Goal: Participate in discussion: Engage in conversation with other users on a specific topic

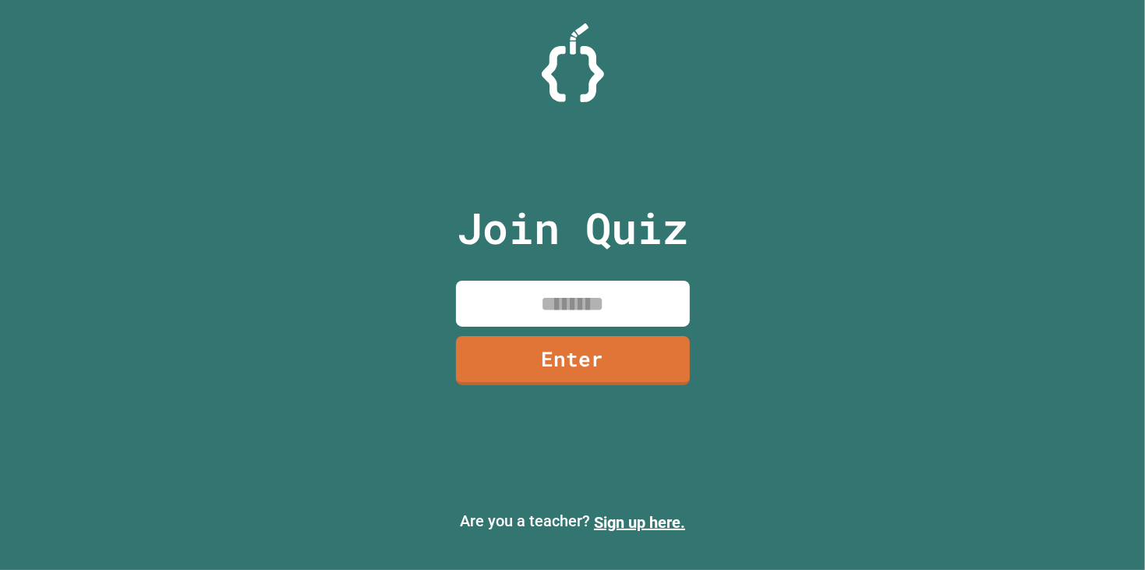
click at [640, 297] on input at bounding box center [573, 304] width 234 height 46
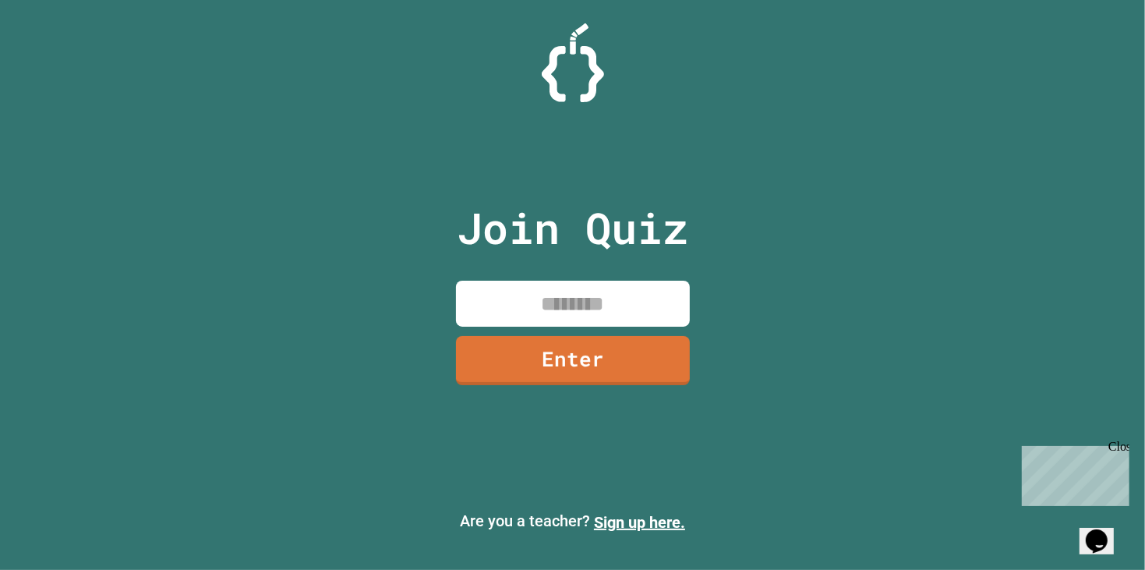
click at [578, 297] on input at bounding box center [573, 304] width 234 height 46
type input "********"
click at [636, 360] on link "Enter" at bounding box center [572, 358] width 231 height 51
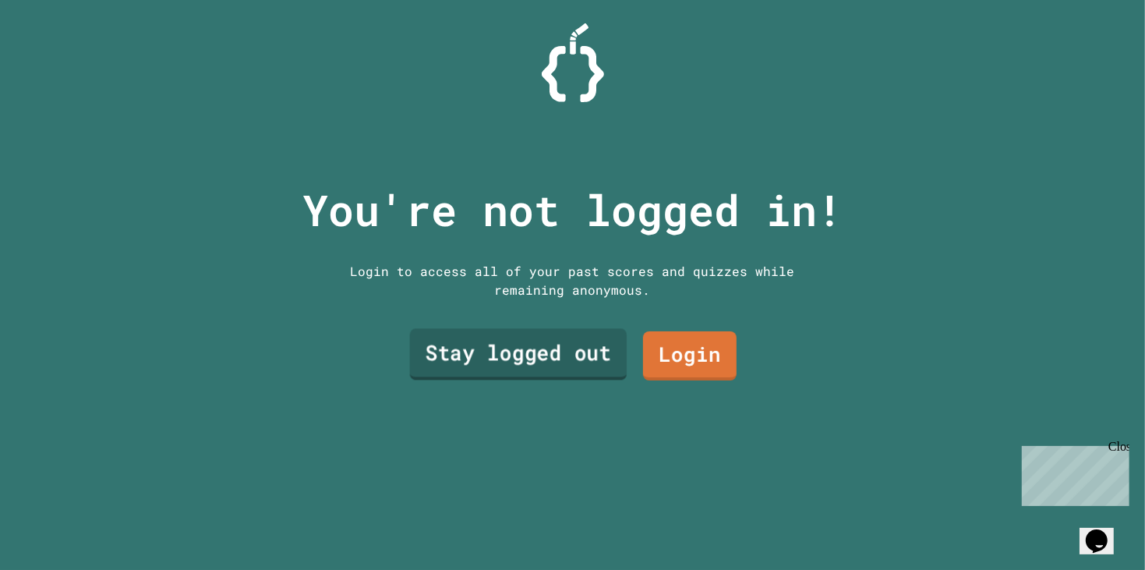
click at [558, 353] on link "Stay logged out" at bounding box center [517, 354] width 217 height 51
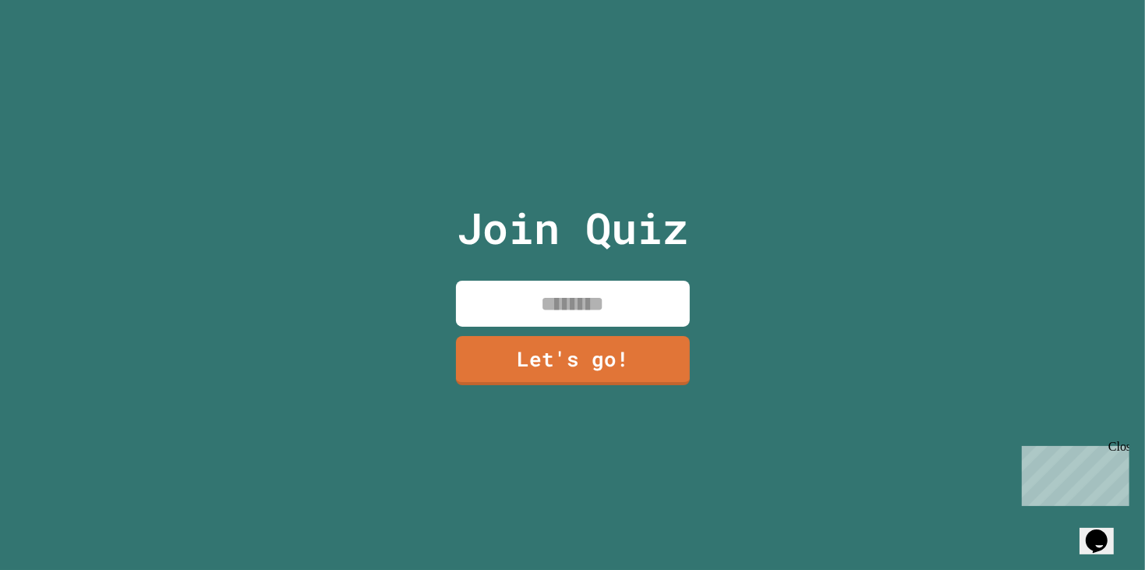
click at [521, 307] on input at bounding box center [573, 304] width 234 height 46
type input "*******"
click at [532, 369] on link "Let's go!" at bounding box center [572, 358] width 231 height 51
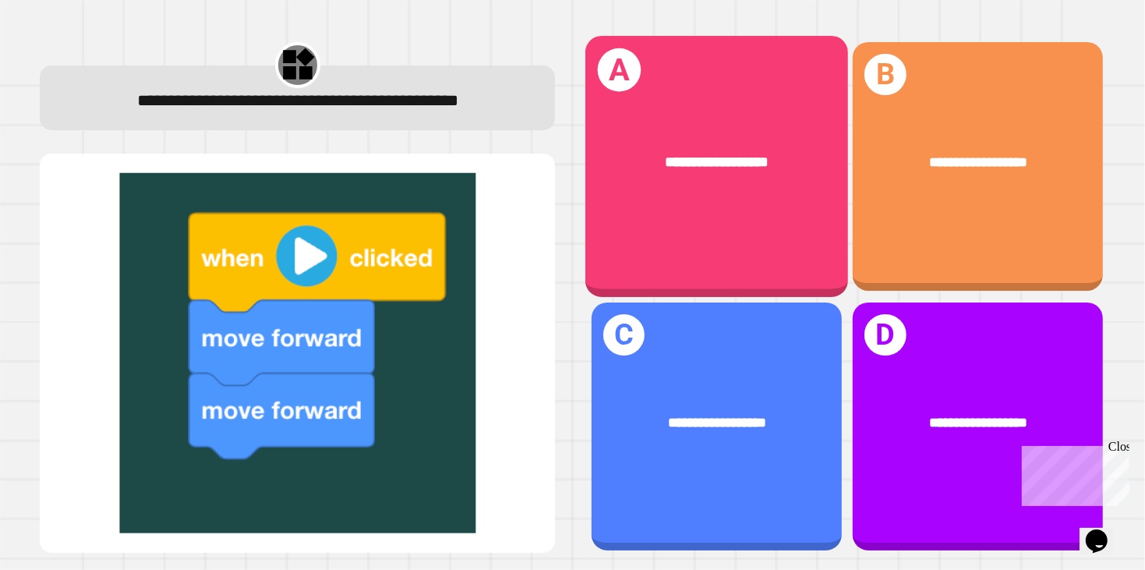
click at [757, 222] on div "**********" at bounding box center [716, 166] width 263 height 261
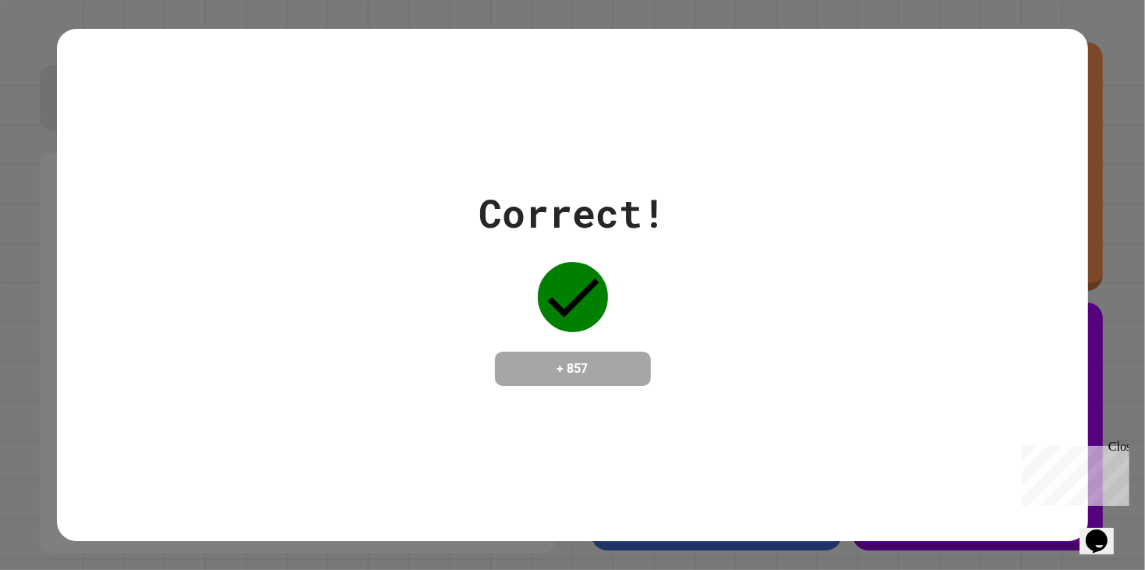
click at [826, 295] on div "Correct! + 857" at bounding box center [572, 285] width 1031 height 202
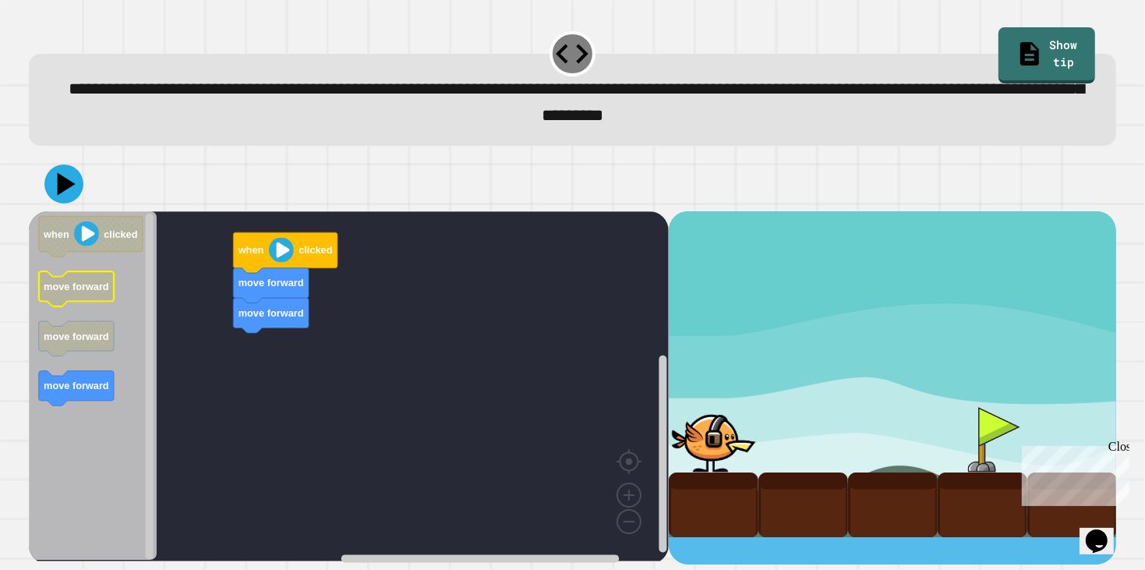
click at [91, 283] on icon "Blockly Workspace" at bounding box center [77, 289] width 76 height 35
click at [204, 313] on div "move forward move forward when clicked when clicked move forward move forward m…" at bounding box center [349, 387] width 640 height 352
click at [83, 382] on icon "Blockly Workspace" at bounding box center [77, 389] width 76 height 35
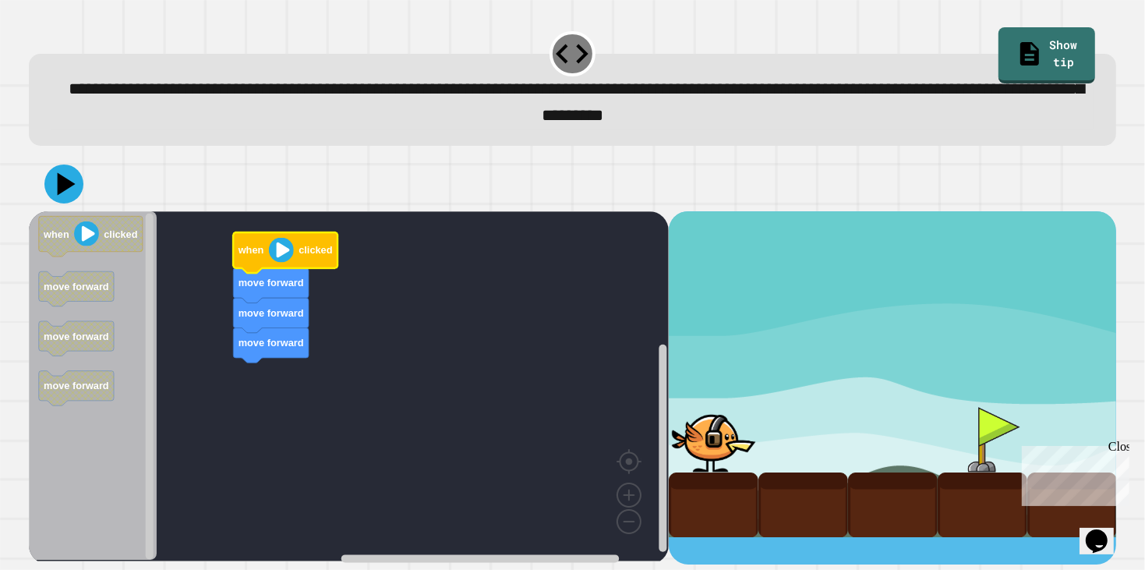
click at [283, 244] on image "Blockly Workspace" at bounding box center [281, 250] width 25 height 25
click at [281, 246] on image "Blockly Workspace" at bounding box center [281, 250] width 25 height 25
click at [275, 249] on image "Blockly Workspace" at bounding box center [281, 250] width 25 height 25
click at [717, 472] on div at bounding box center [714, 439] width 90 height 65
click at [283, 408] on div "move forward move forward move forward when clicked when clicked move forward m…" at bounding box center [349, 387] width 640 height 352
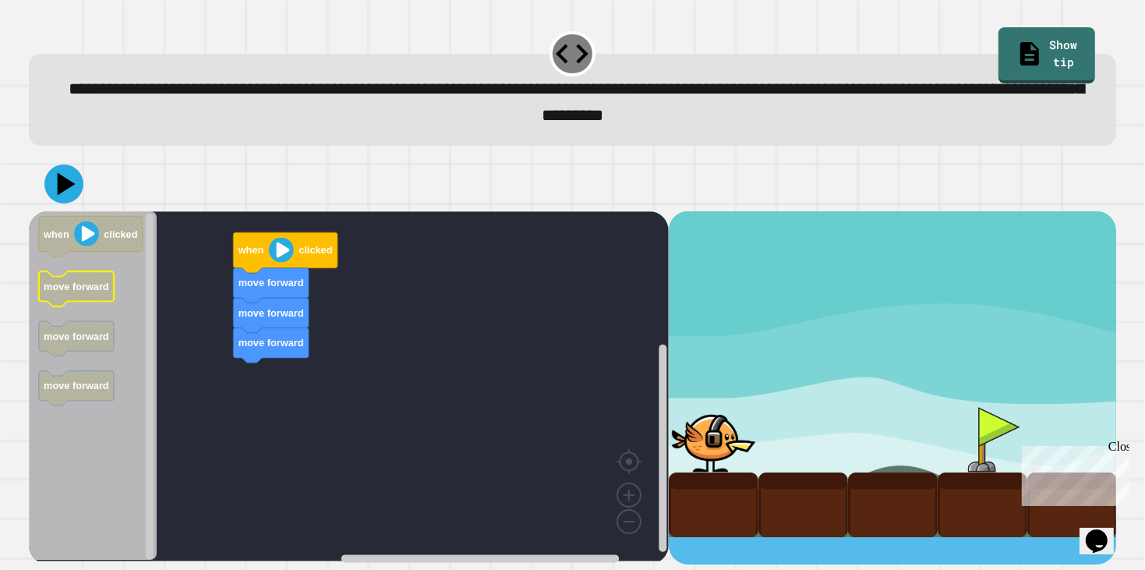
click at [87, 295] on icon "Blockly Workspace" at bounding box center [77, 289] width 76 height 35
click at [280, 246] on image "Blockly Workspace" at bounding box center [281, 250] width 25 height 25
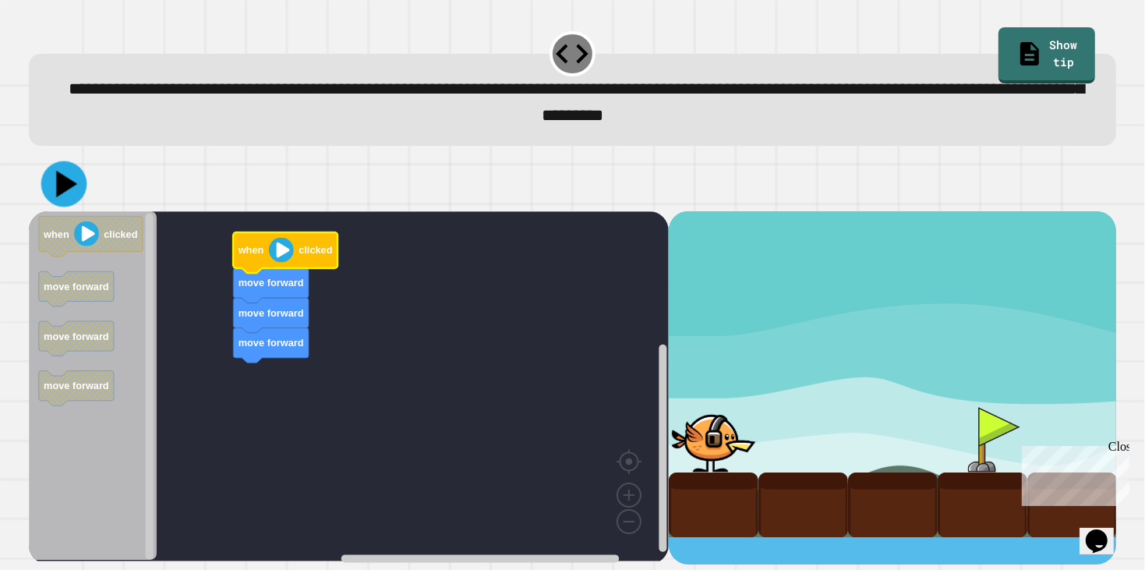
click at [68, 189] on icon at bounding box center [66, 184] width 21 height 27
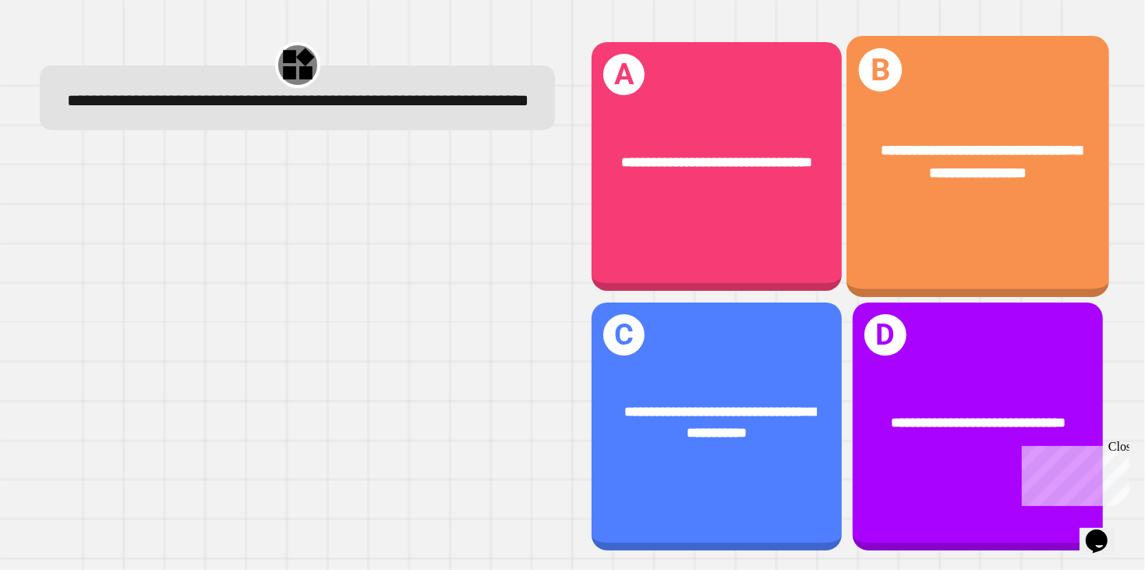
click at [945, 200] on div "**********" at bounding box center [978, 162] width 263 height 103
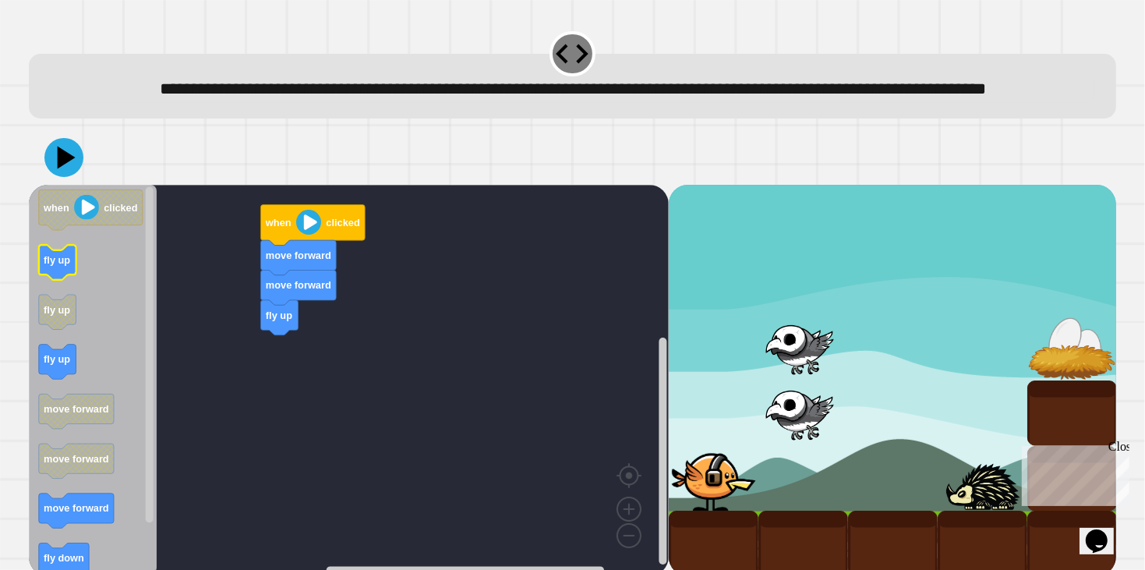
click at [55, 266] on text "fly up" at bounding box center [57, 260] width 27 height 12
click at [46, 266] on text "fly up" at bounding box center [57, 260] width 27 height 12
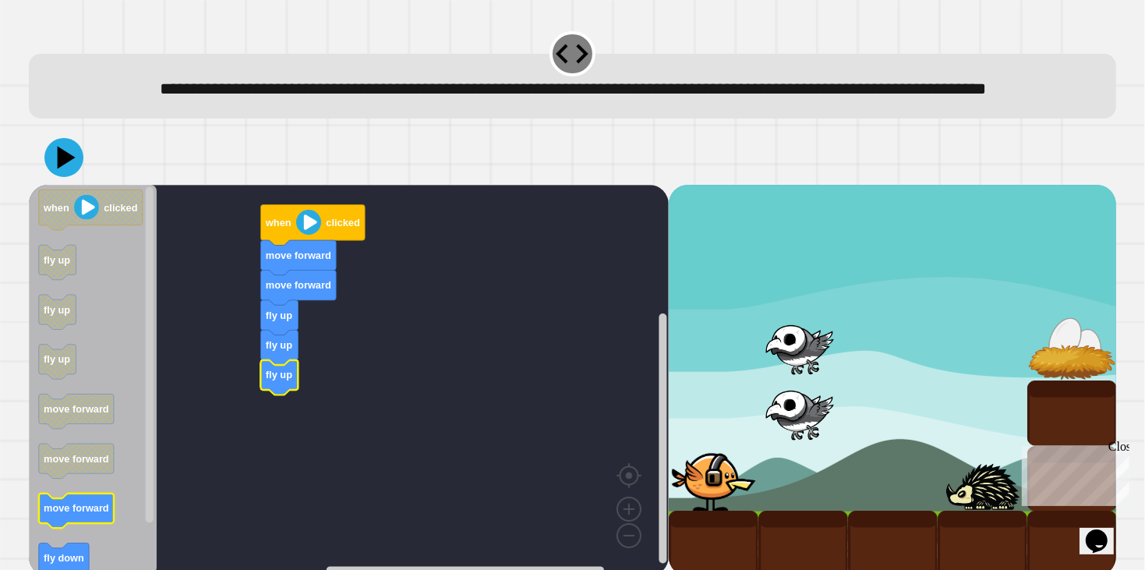
click at [102, 527] on icon "Blockly Workspace" at bounding box center [77, 512] width 76 height 35
click at [48, 177] on icon at bounding box center [63, 157] width 39 height 39
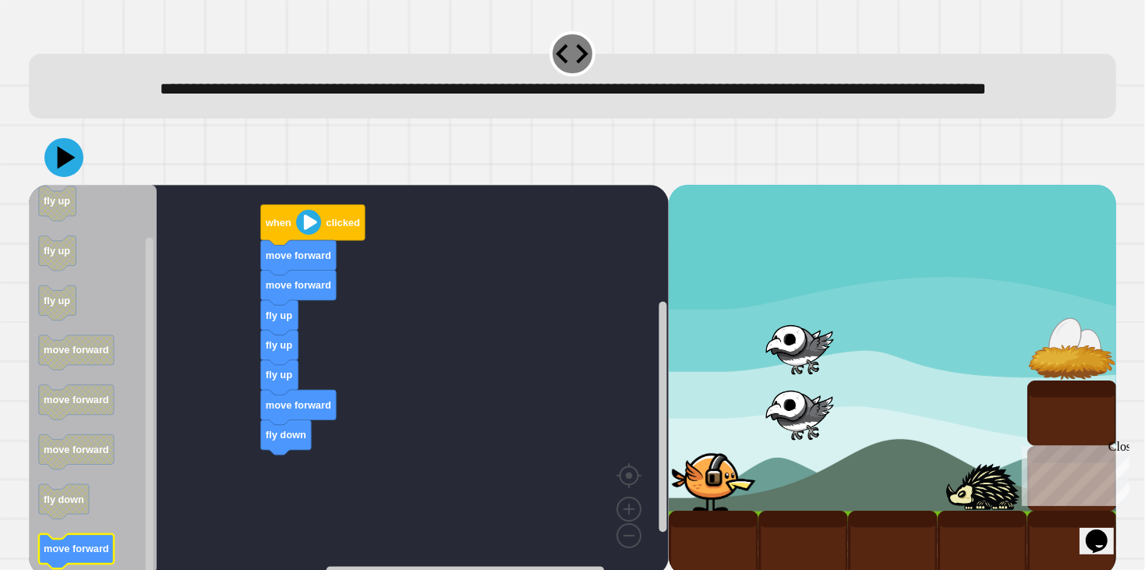
click at [102, 566] on icon "Blockly Workspace" at bounding box center [77, 553] width 76 height 35
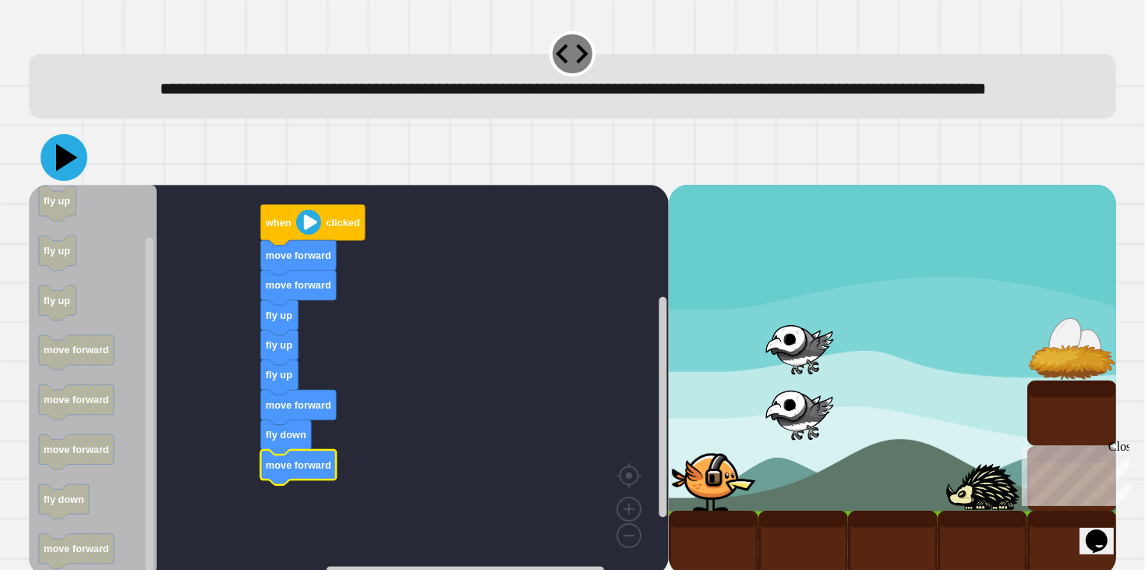
click at [48, 181] on icon at bounding box center [64, 157] width 47 height 47
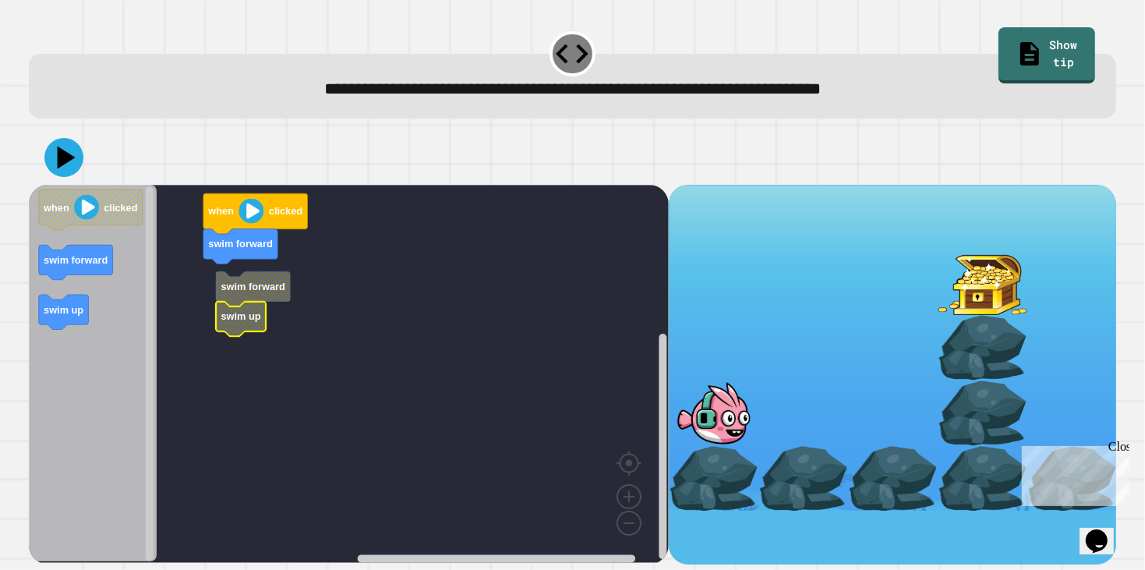
click at [228, 290] on g "when clicked swim forward swim forward swim up" at bounding box center [360, 374] width 663 height 378
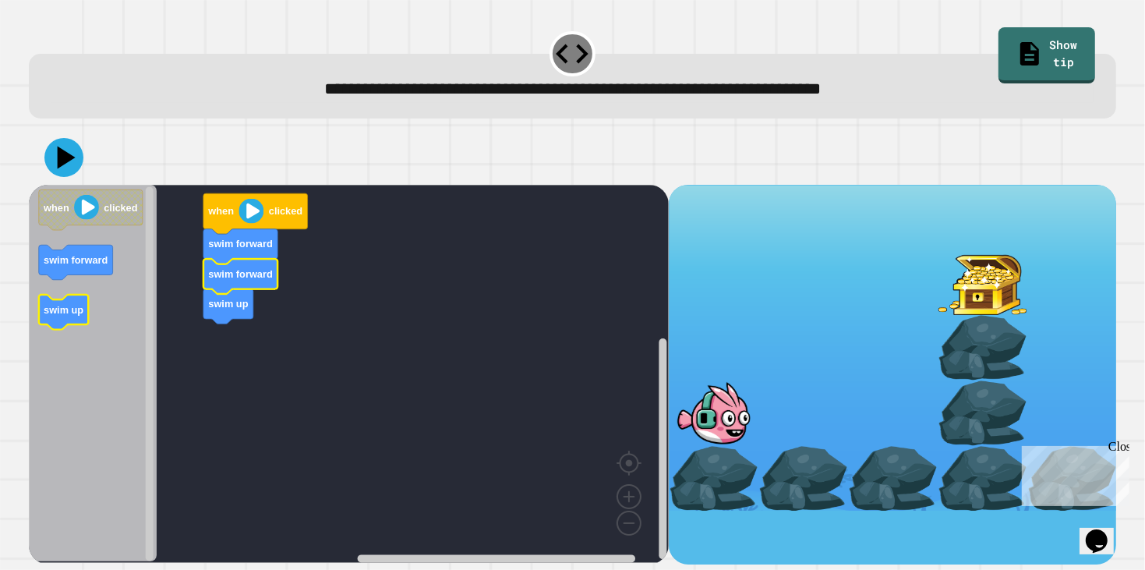
click at [84, 316] on g "swim up" at bounding box center [64, 312] width 50 height 35
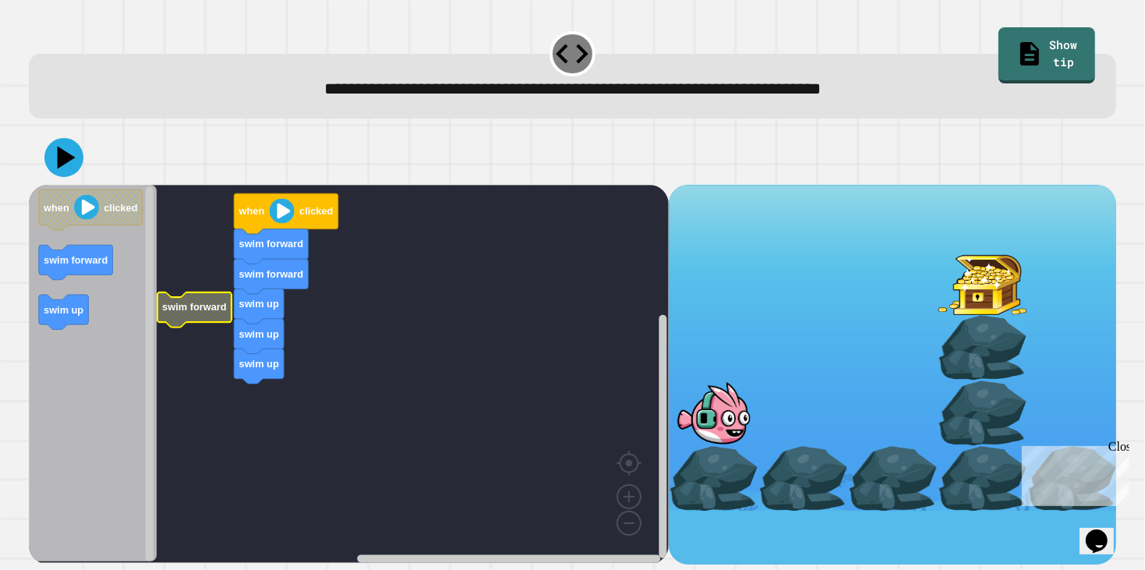
click at [157, 309] on icon "Blockly Workspace" at bounding box center [194, 309] width 74 height 35
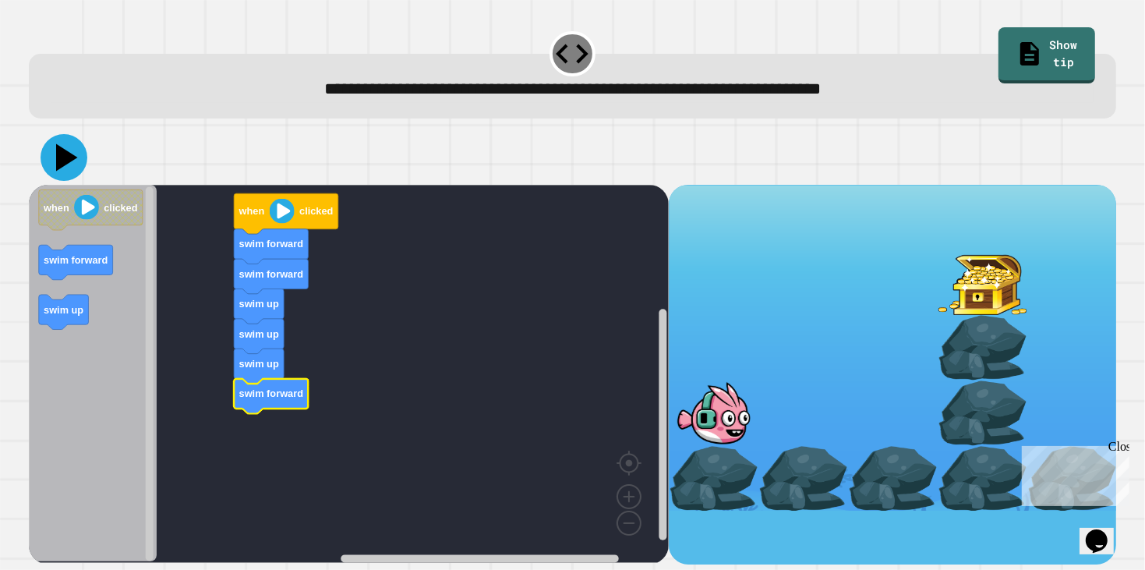
click at [74, 170] on icon at bounding box center [64, 157] width 47 height 47
click at [62, 150] on icon at bounding box center [64, 157] width 41 height 41
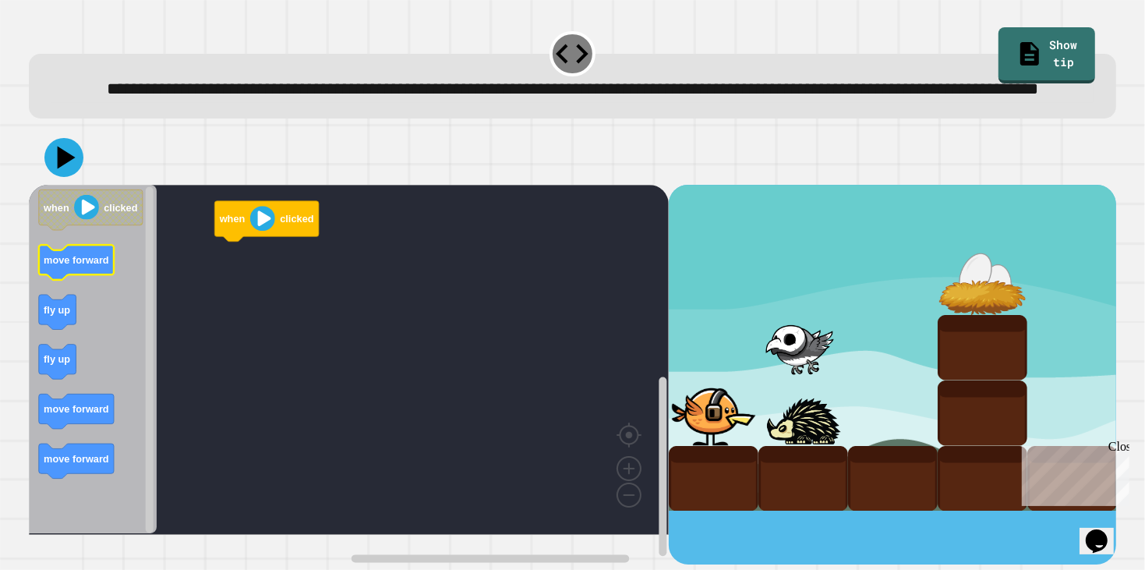
click at [62, 281] on icon "Blockly Workspace" at bounding box center [77, 263] width 76 height 35
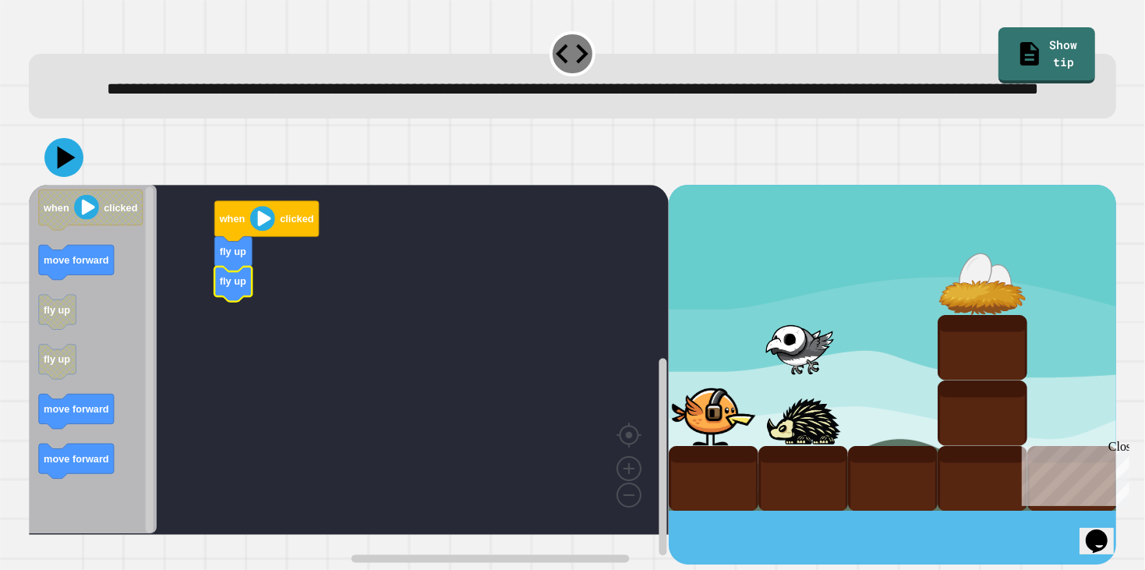
click at [53, 266] on text "move forward" at bounding box center [76, 260] width 65 height 12
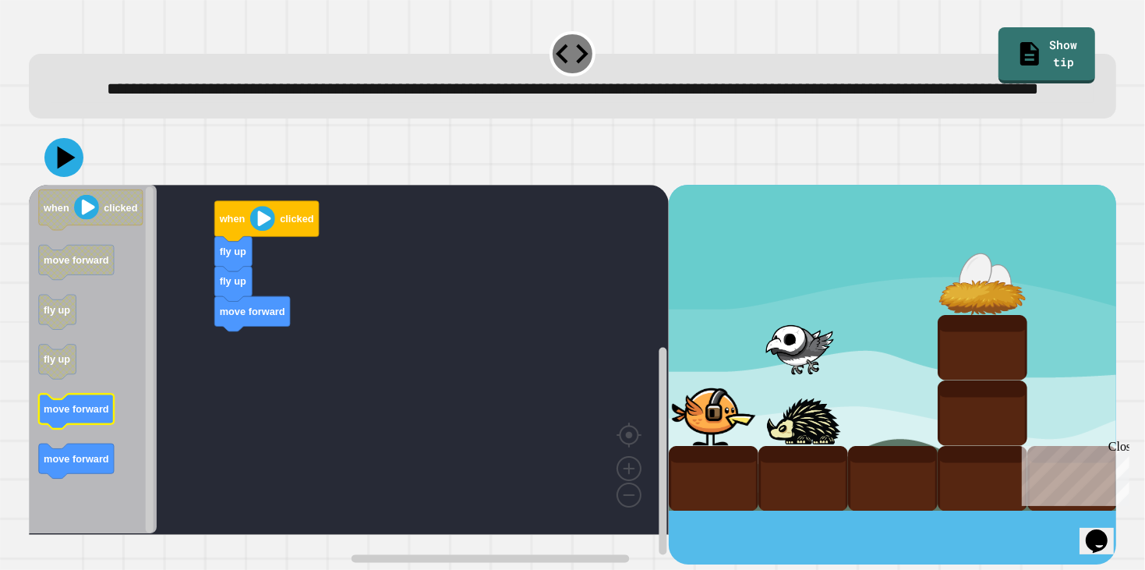
click at [92, 430] on icon "Blockly Workspace" at bounding box center [77, 412] width 76 height 35
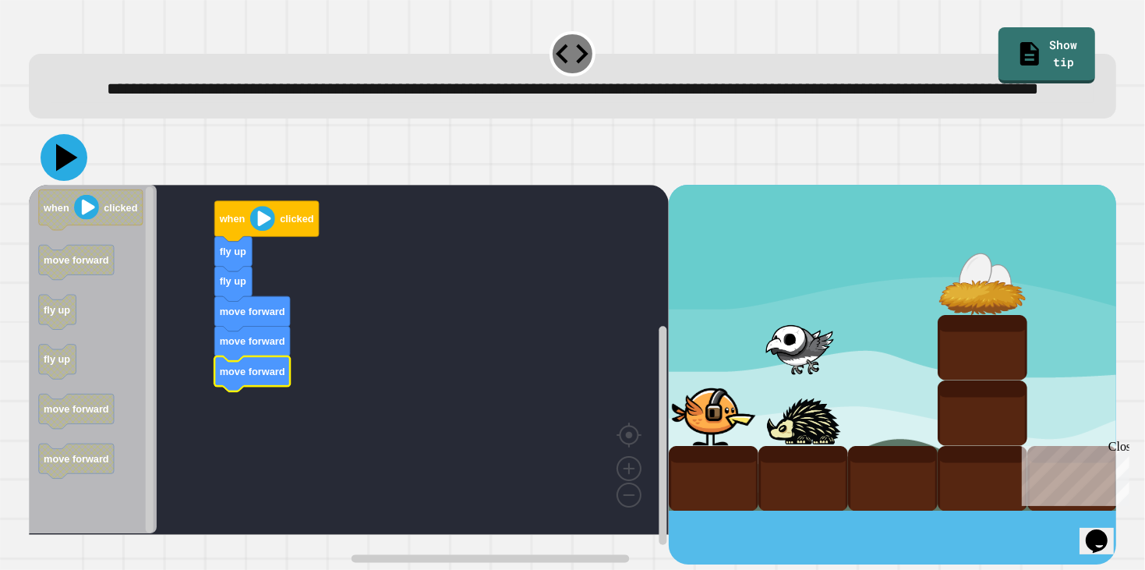
click at [51, 181] on icon at bounding box center [64, 157] width 47 height 47
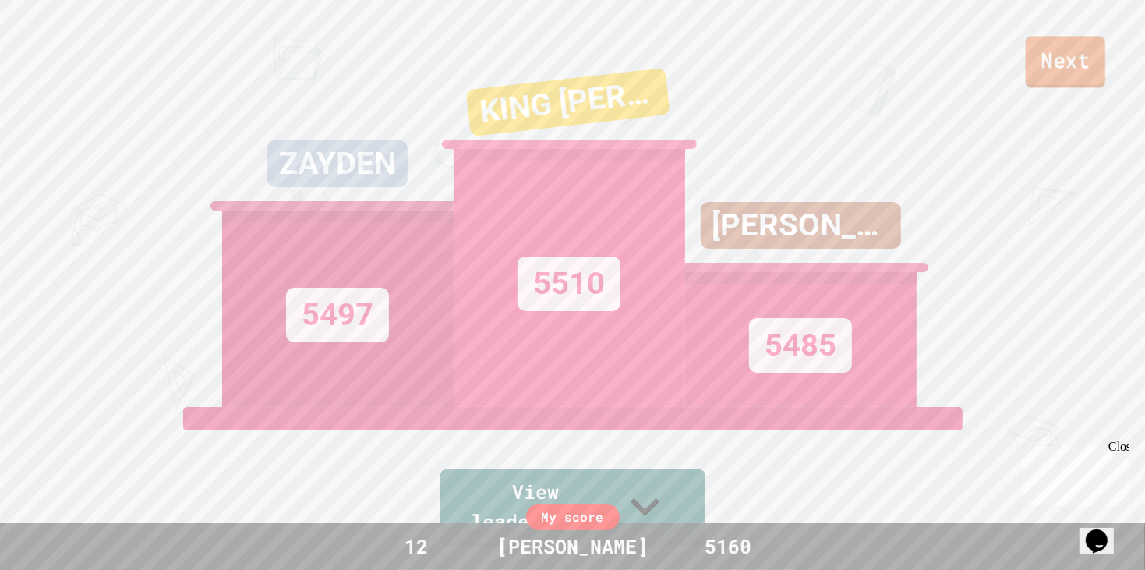
click at [1053, 68] on link "Next" at bounding box center [1066, 61] width 80 height 51
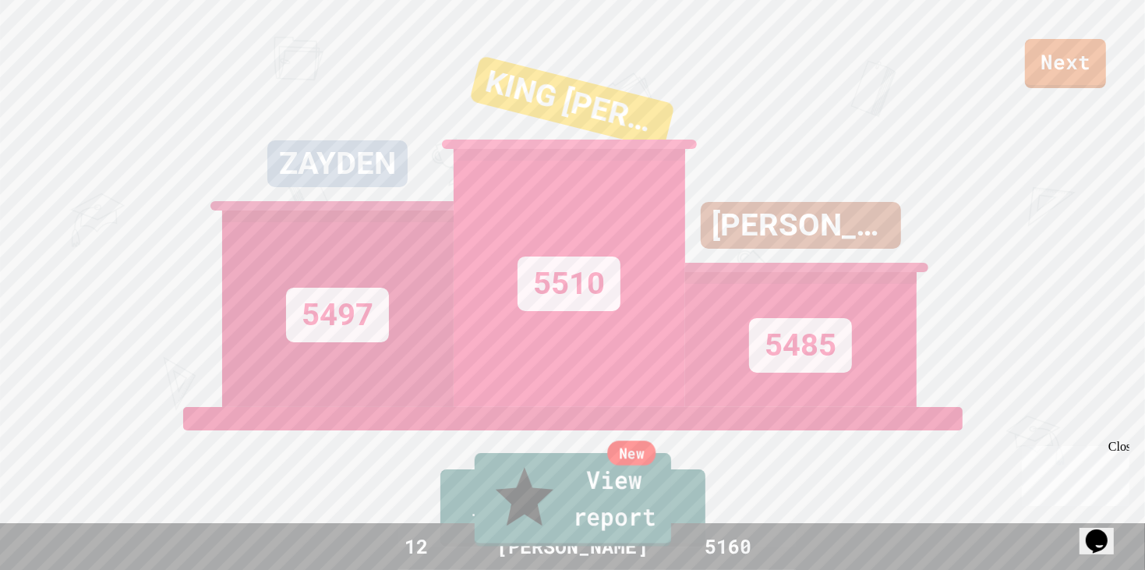
click at [610, 509] on link "New View report" at bounding box center [572, 500] width 196 height 94
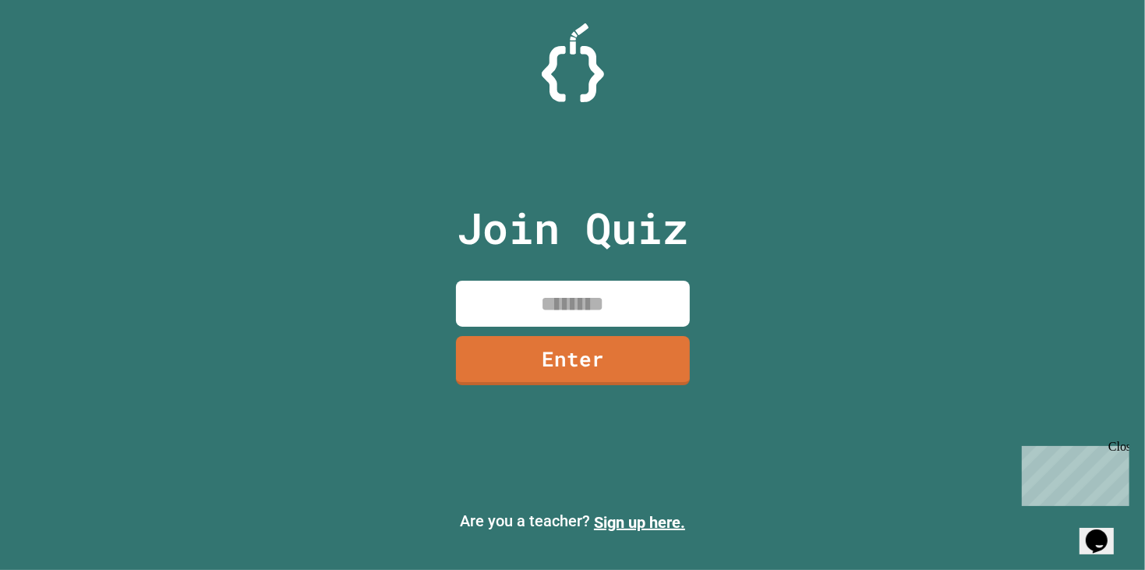
click at [486, 316] on input at bounding box center [573, 304] width 234 height 46
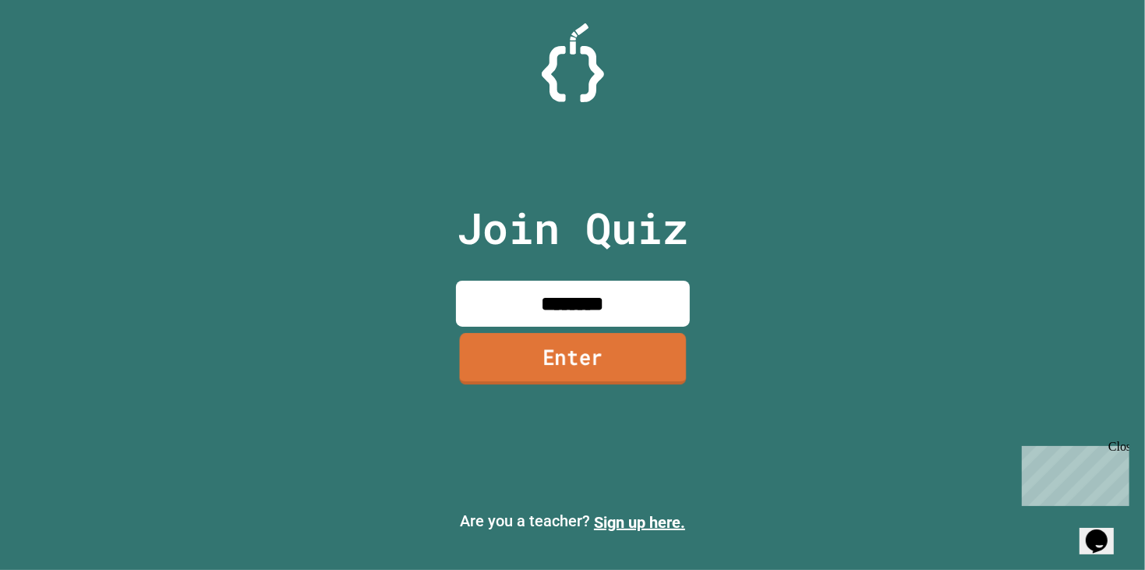
type input "********"
click at [497, 379] on link "Enter" at bounding box center [572, 358] width 227 height 51
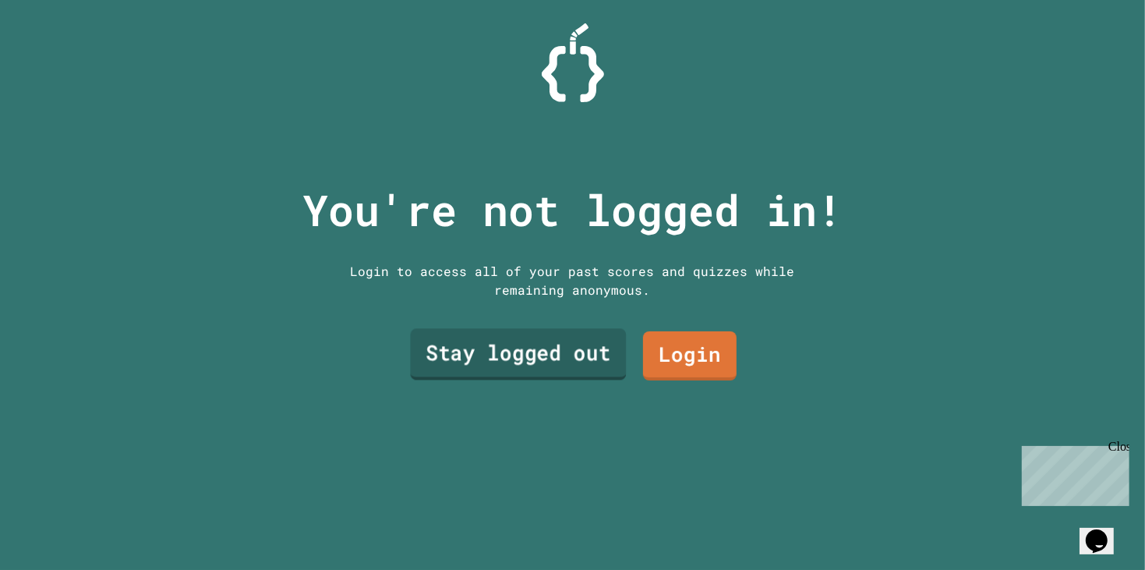
click at [573, 357] on link "Stay logged out" at bounding box center [518, 354] width 216 height 51
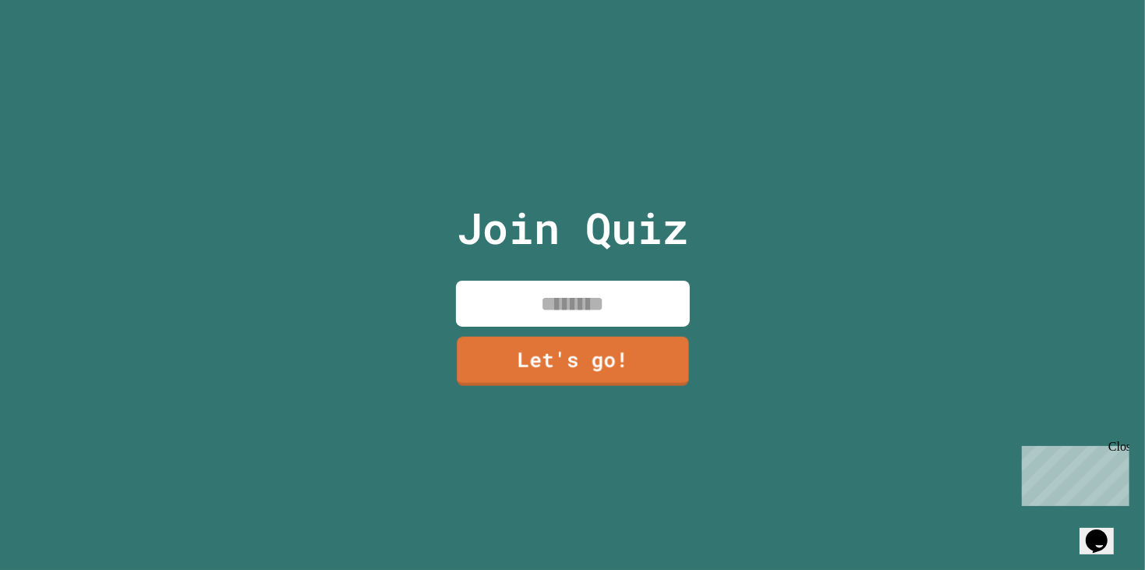
click at [540, 311] on input at bounding box center [573, 304] width 234 height 46
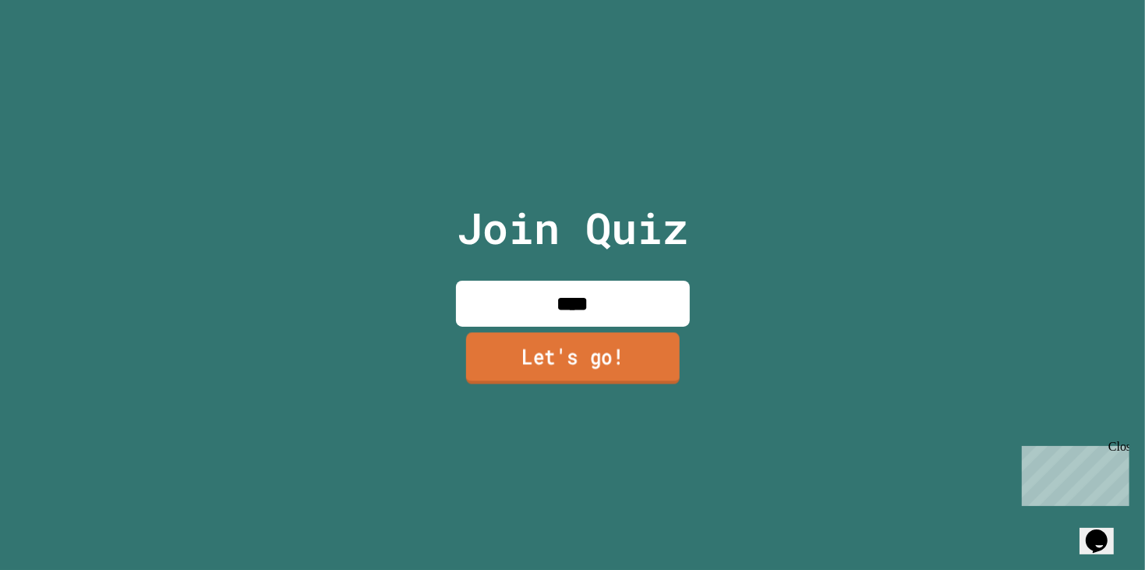
type input "****"
click at [571, 358] on link "Let's go!" at bounding box center [572, 357] width 214 height 51
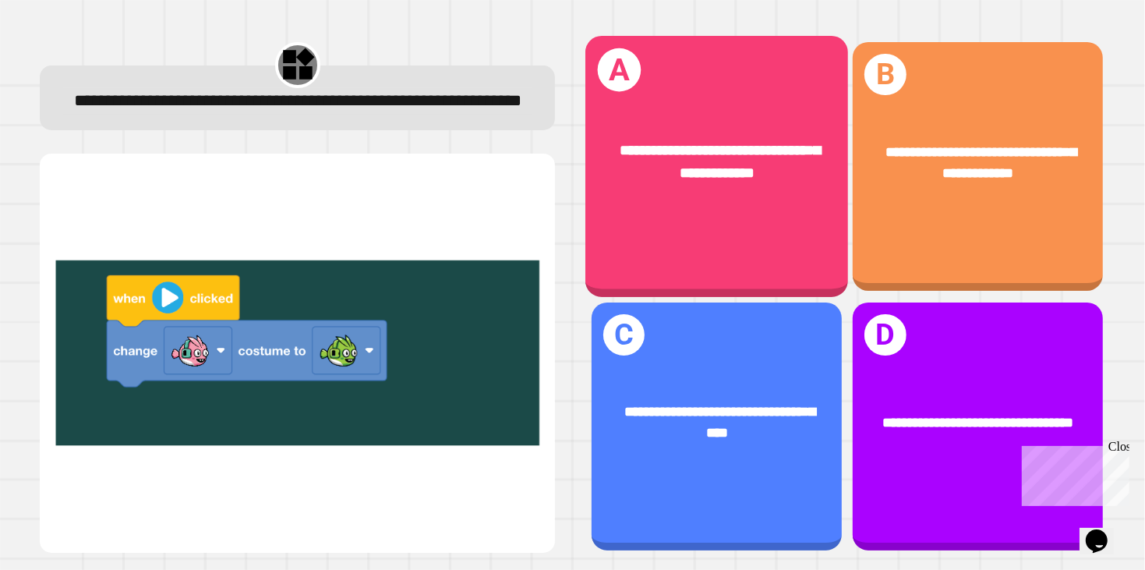
click at [660, 191] on div "**********" at bounding box center [716, 162] width 263 height 103
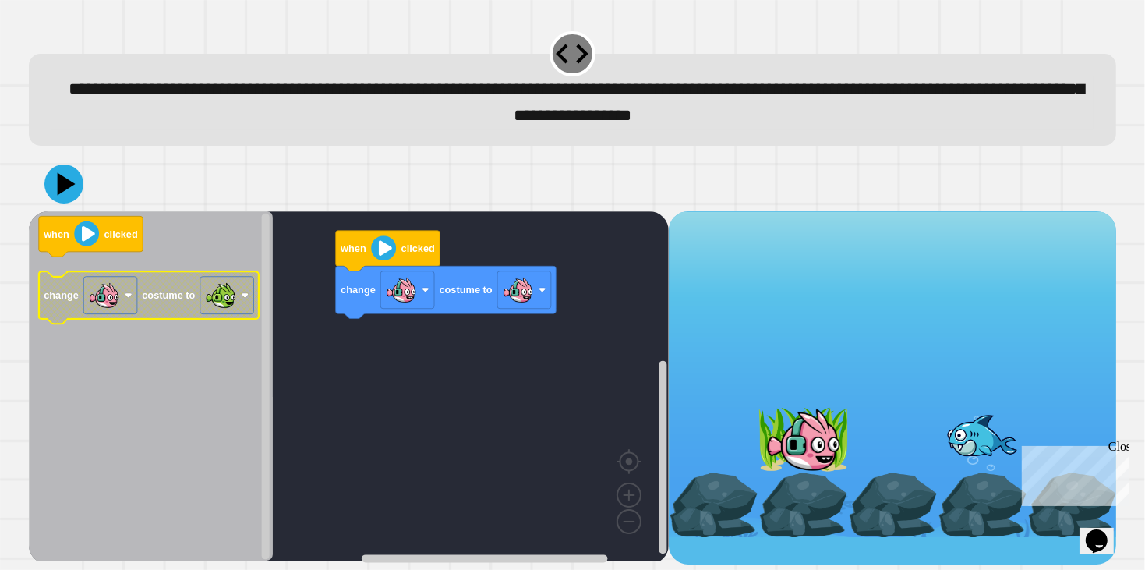
click at [142, 301] on g "change costume to" at bounding box center [149, 298] width 221 height 52
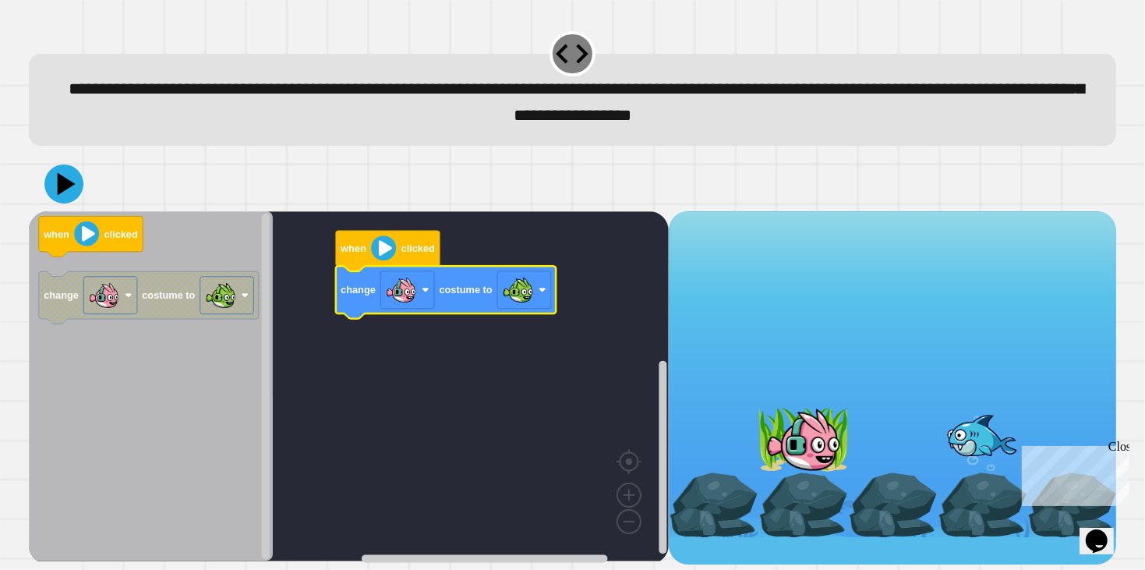
click at [380, 253] on image "Blockly Workspace" at bounding box center [383, 247] width 25 height 25
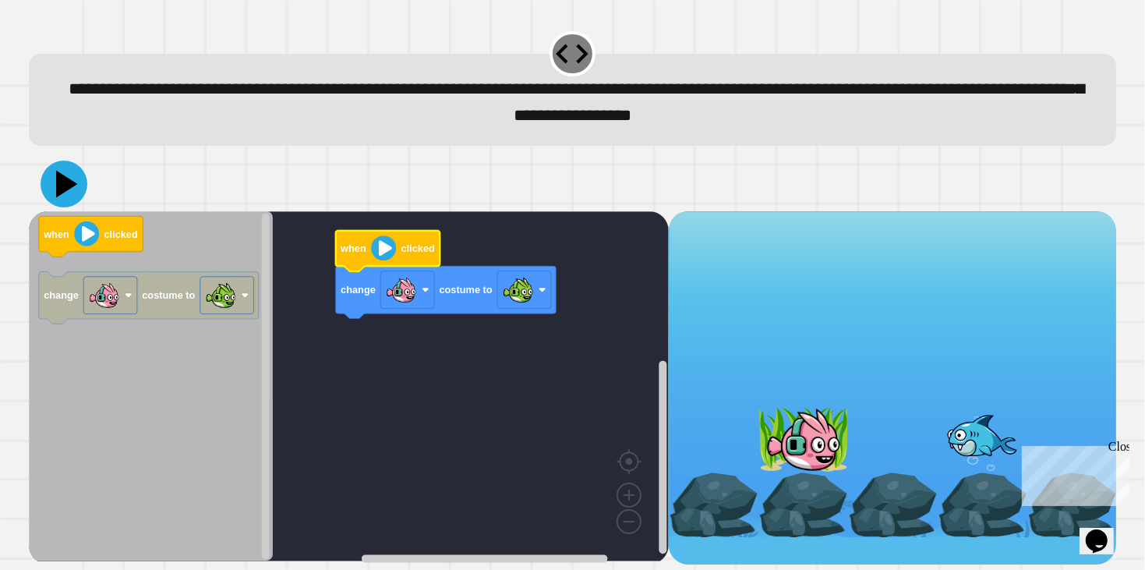
click at [49, 186] on icon at bounding box center [64, 184] width 47 height 47
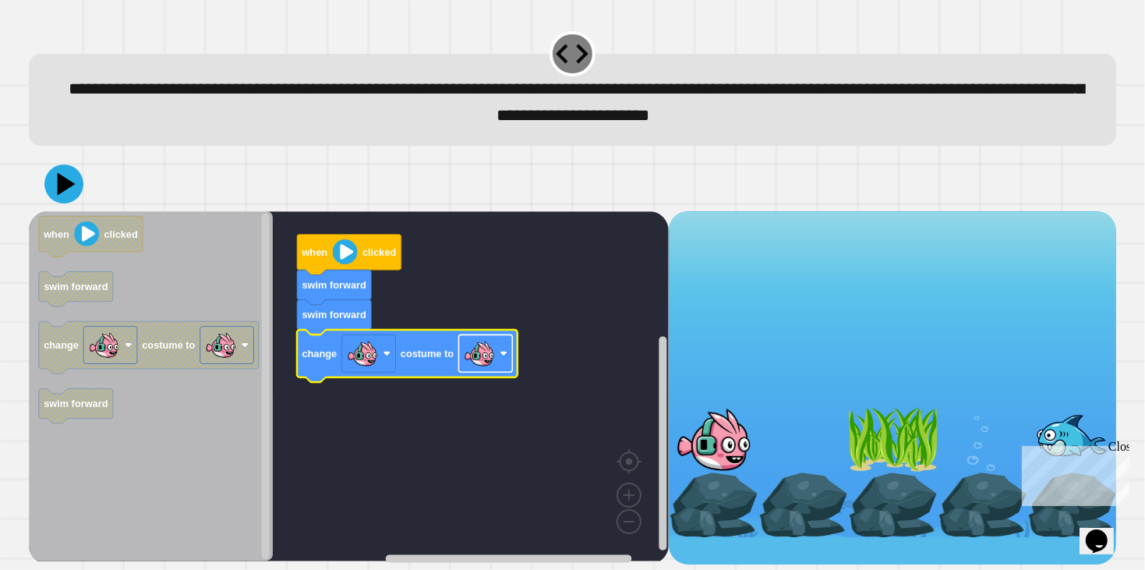
click at [486, 351] on image "Blockly Workspace" at bounding box center [479, 353] width 31 height 31
click at [468, 366] on image "Blockly Workspace" at bounding box center [479, 353] width 31 height 31
click at [70, 197] on icon at bounding box center [64, 184] width 47 height 47
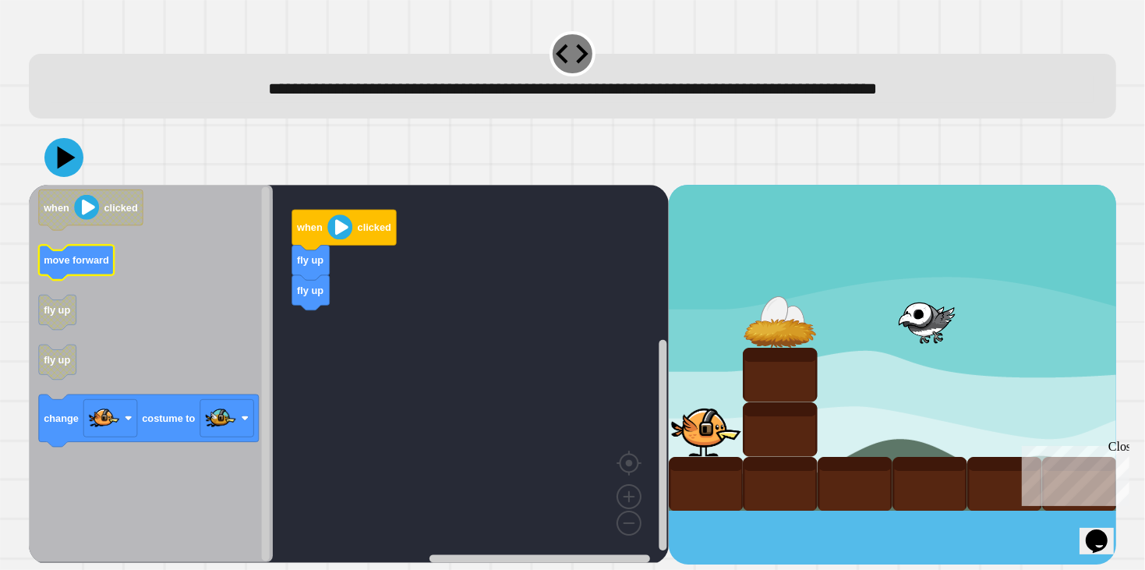
click at [72, 250] on icon "Blockly Workspace" at bounding box center [77, 263] width 76 height 35
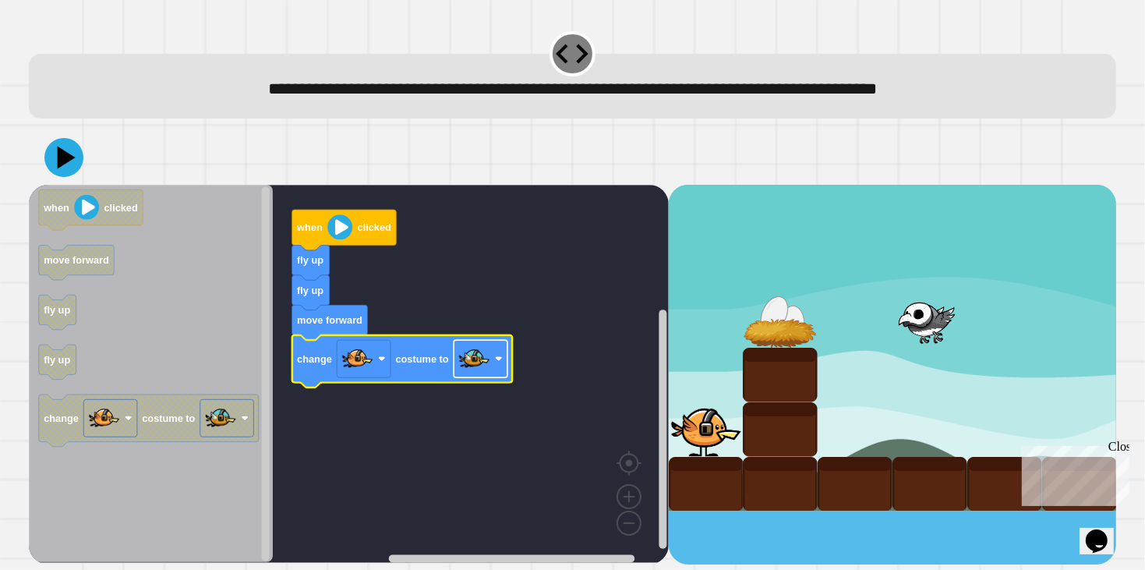
click at [490, 360] on rect "Blockly Workspace" at bounding box center [481, 358] width 54 height 37
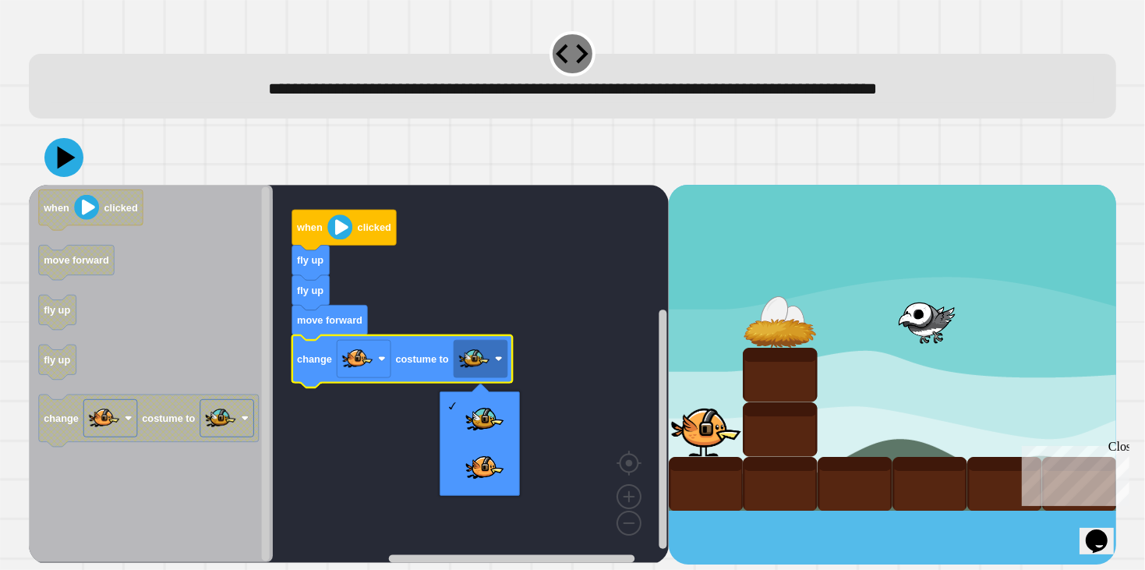
click at [371, 446] on rect "Blockly Workspace" at bounding box center [349, 374] width 640 height 378
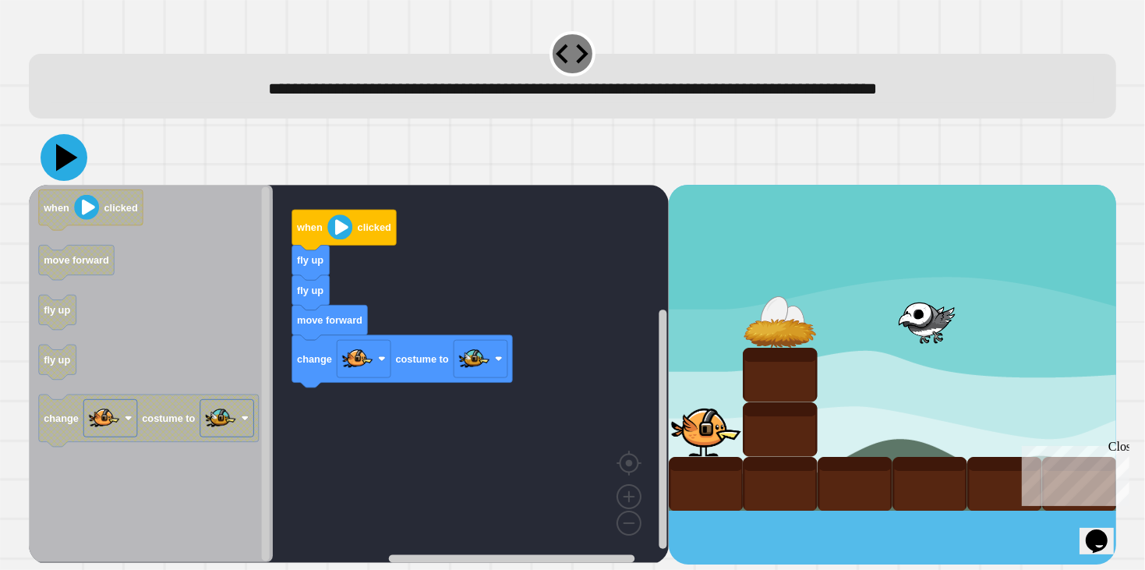
click at [77, 157] on icon at bounding box center [64, 157] width 47 height 47
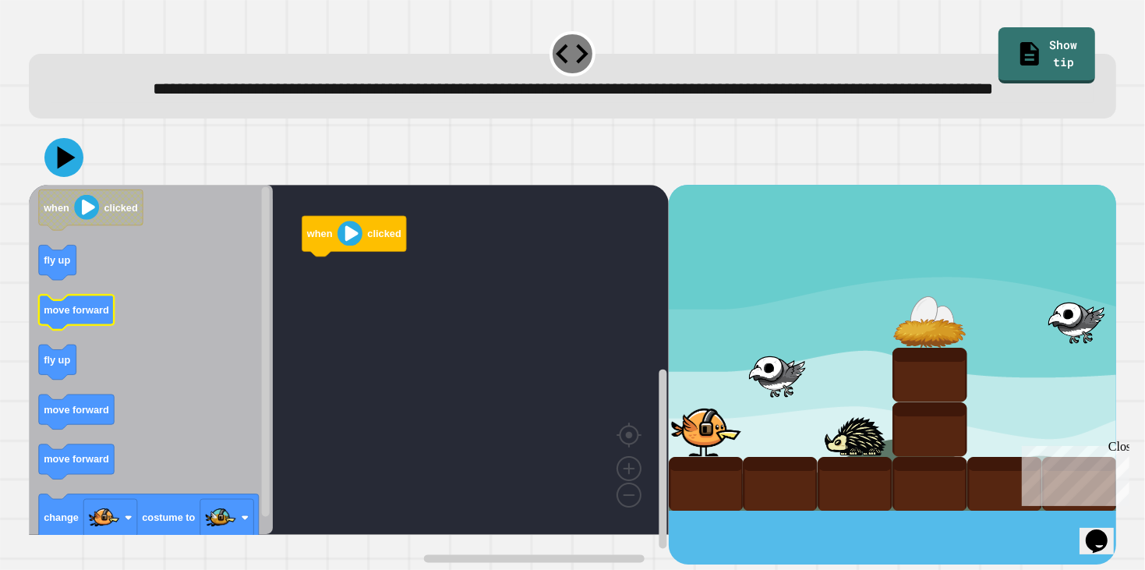
click at [90, 316] on text "move forward" at bounding box center [76, 310] width 65 height 12
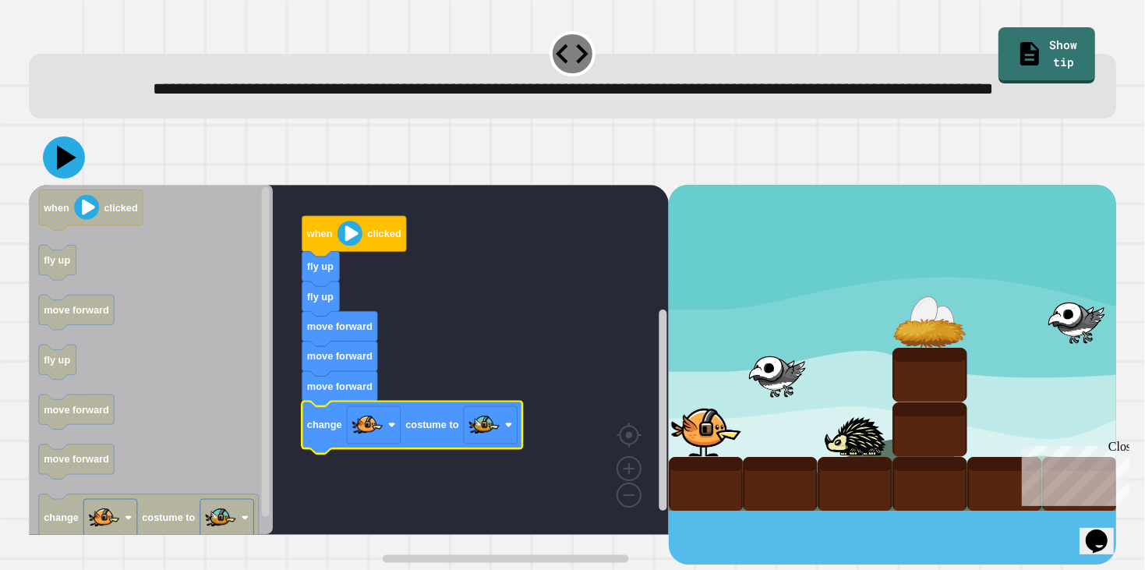
click at [73, 179] on icon at bounding box center [64, 157] width 42 height 42
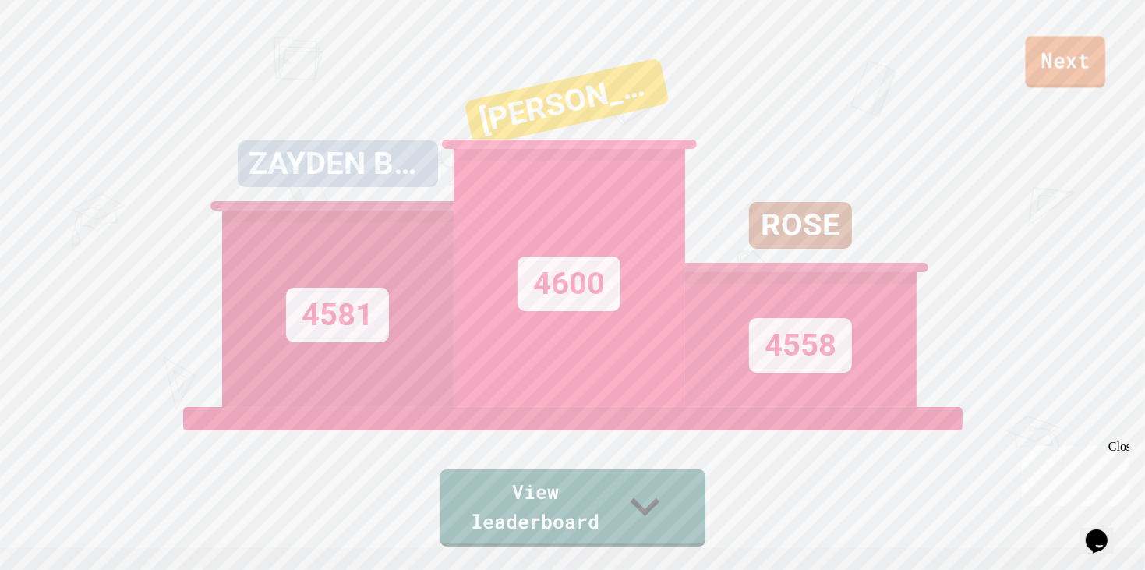
click at [1071, 61] on link "Next" at bounding box center [1066, 61] width 80 height 51
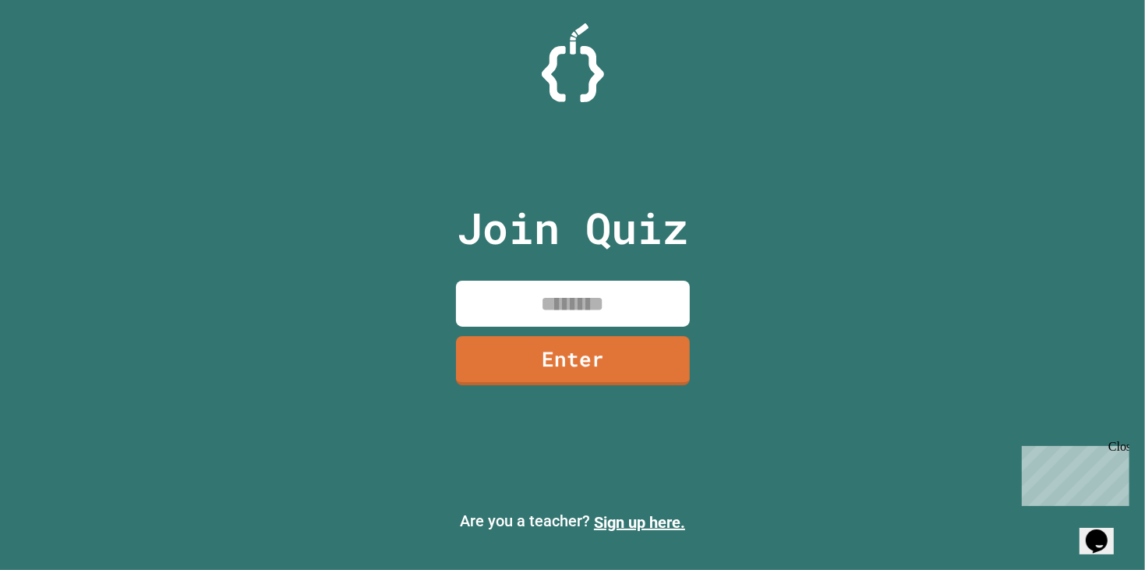
click at [509, 302] on input at bounding box center [573, 304] width 234 height 46
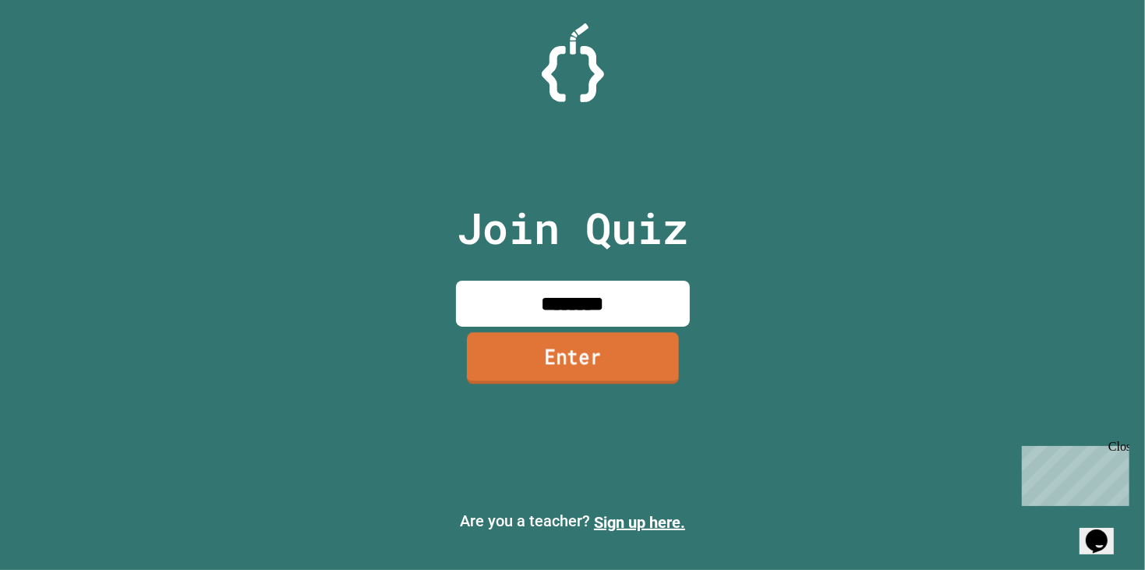
type input "********"
click at [581, 376] on link "Enter" at bounding box center [573, 357] width 212 height 51
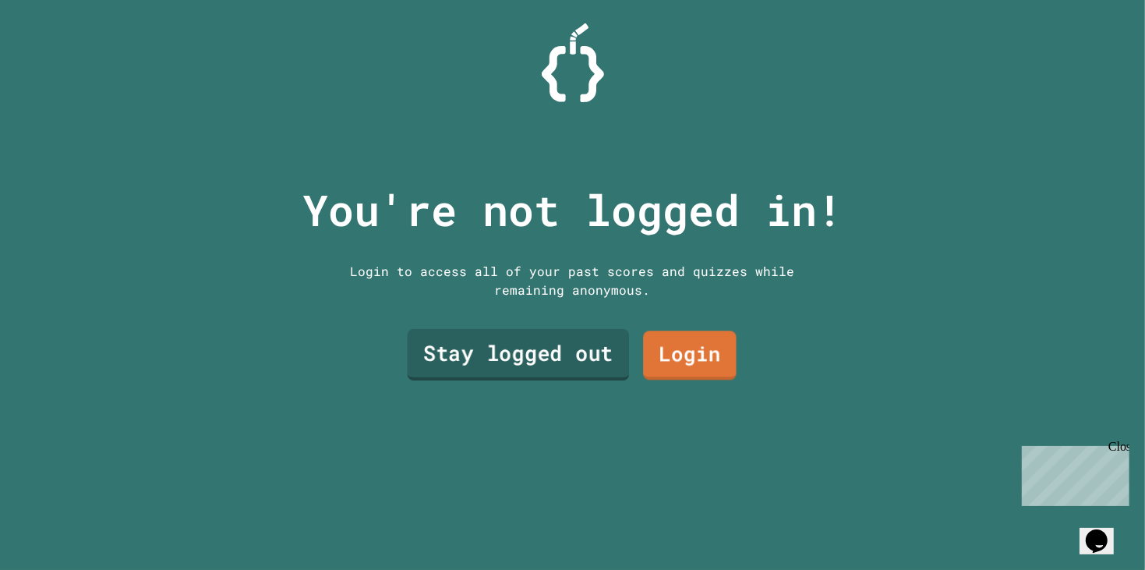
click at [500, 373] on link "Stay logged out" at bounding box center [518, 354] width 222 height 51
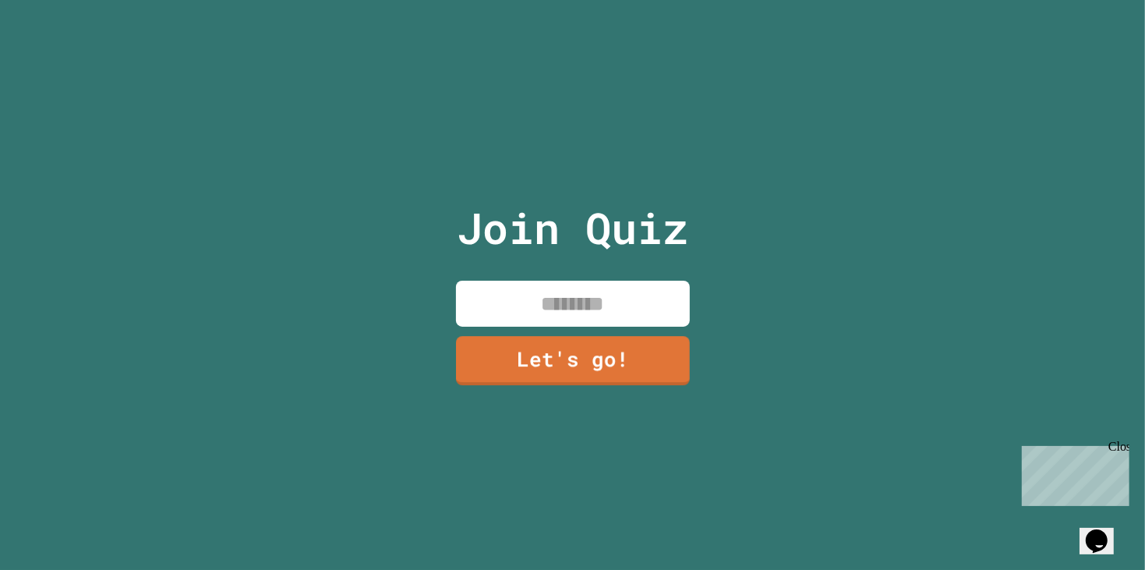
click at [525, 303] on input at bounding box center [573, 304] width 234 height 46
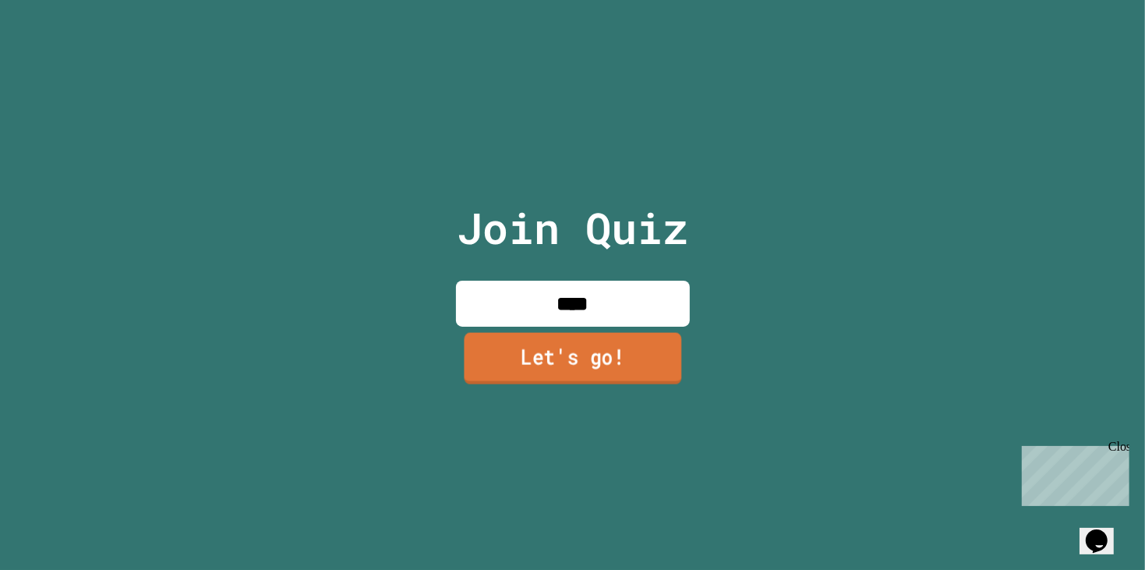
type input "****"
click at [550, 352] on link "Let's go!" at bounding box center [572, 357] width 217 height 51
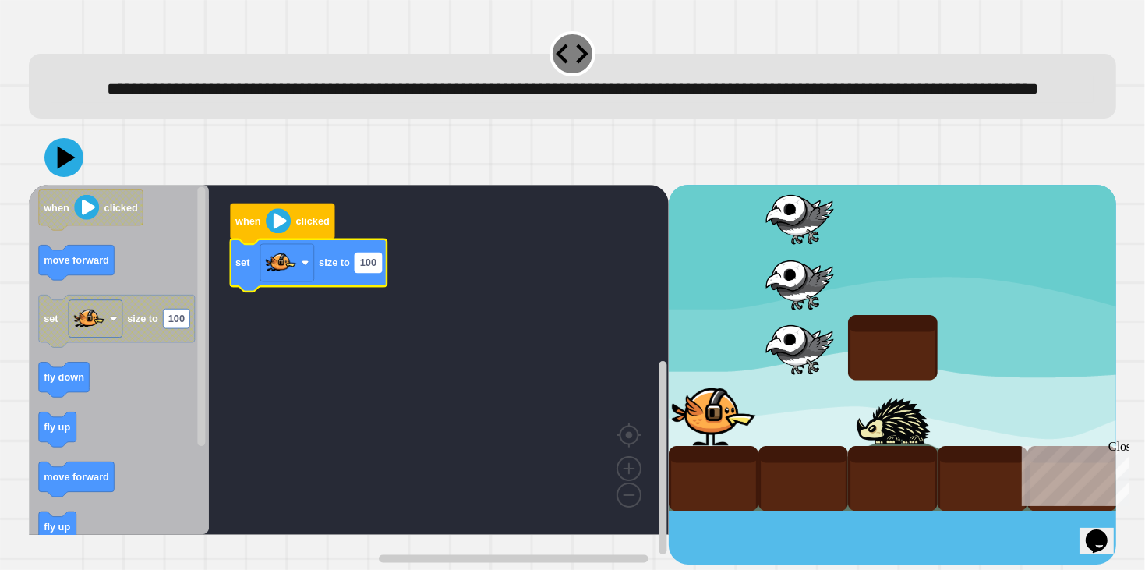
click at [376, 273] on rect "Blockly Workspace" at bounding box center [368, 262] width 27 height 19
type input "*"
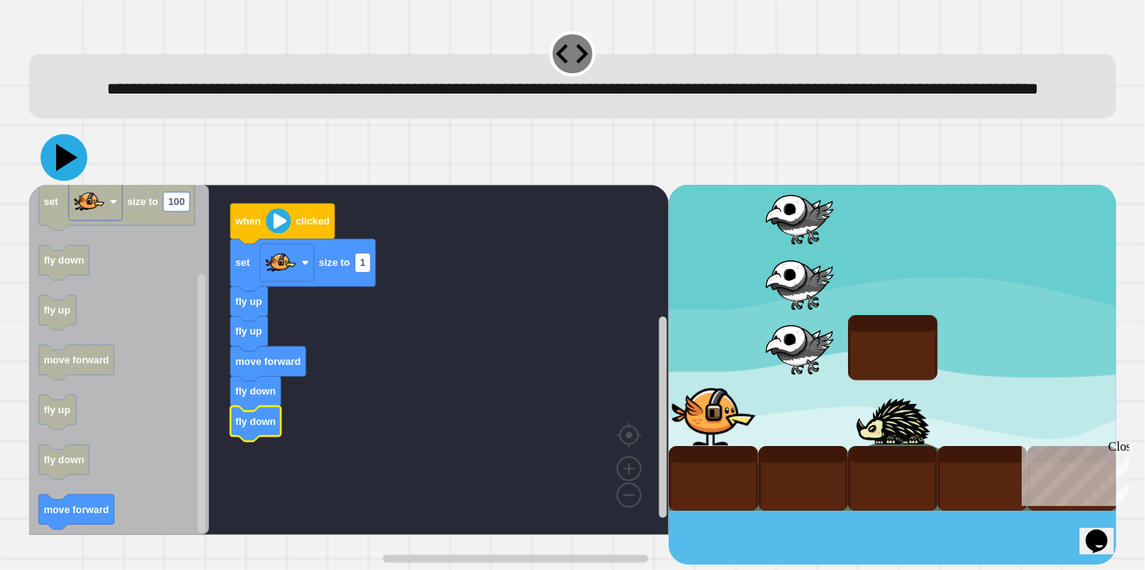
click at [66, 171] on icon at bounding box center [67, 157] width 22 height 27
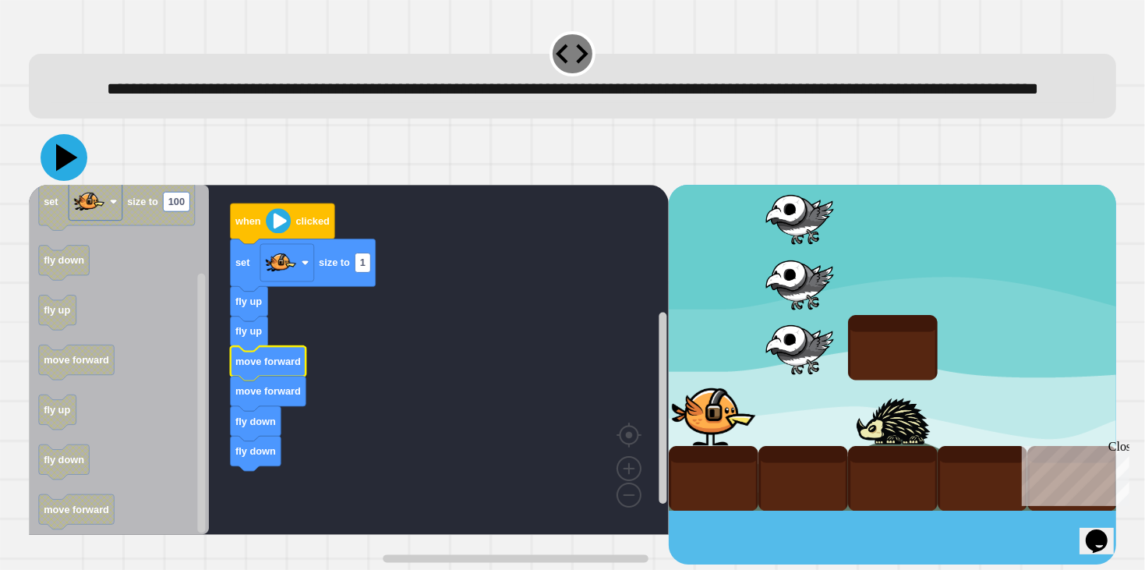
click at [58, 181] on icon at bounding box center [64, 157] width 47 height 47
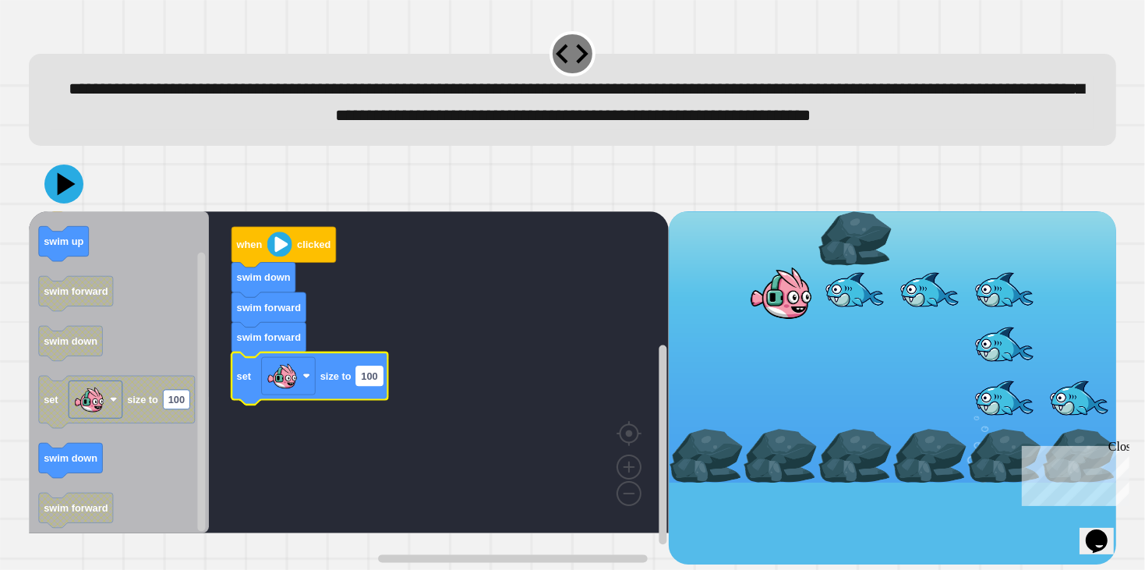
click at [375, 382] on text "100" at bounding box center [369, 376] width 16 height 12
type input "***"
click at [51, 207] on icon at bounding box center [64, 184] width 47 height 47
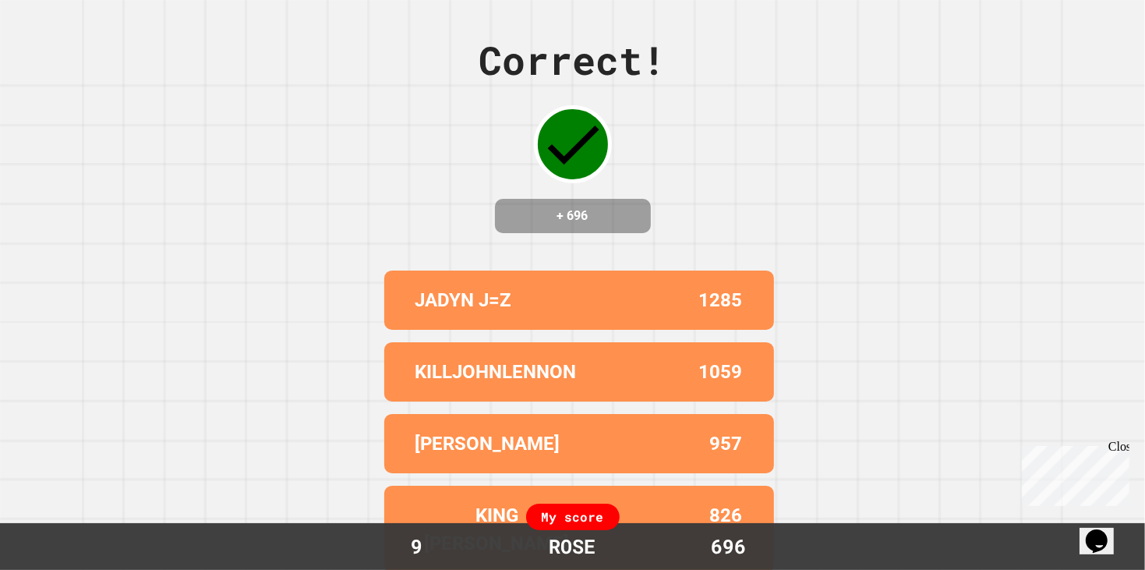
click at [164, 387] on div "Correct! + 696 JADYN J=Z 1285 KILLJOHNLENNON 1059 [PERSON_NAME] 957 [PERSON_NAM…" at bounding box center [572, 285] width 1145 height 570
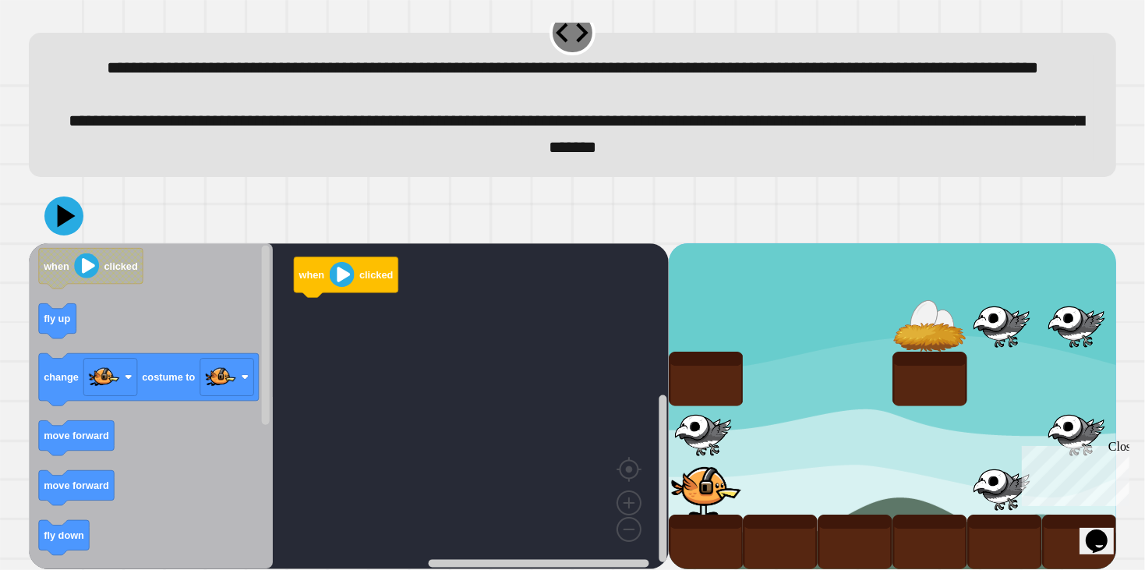
scroll to position [58, 0]
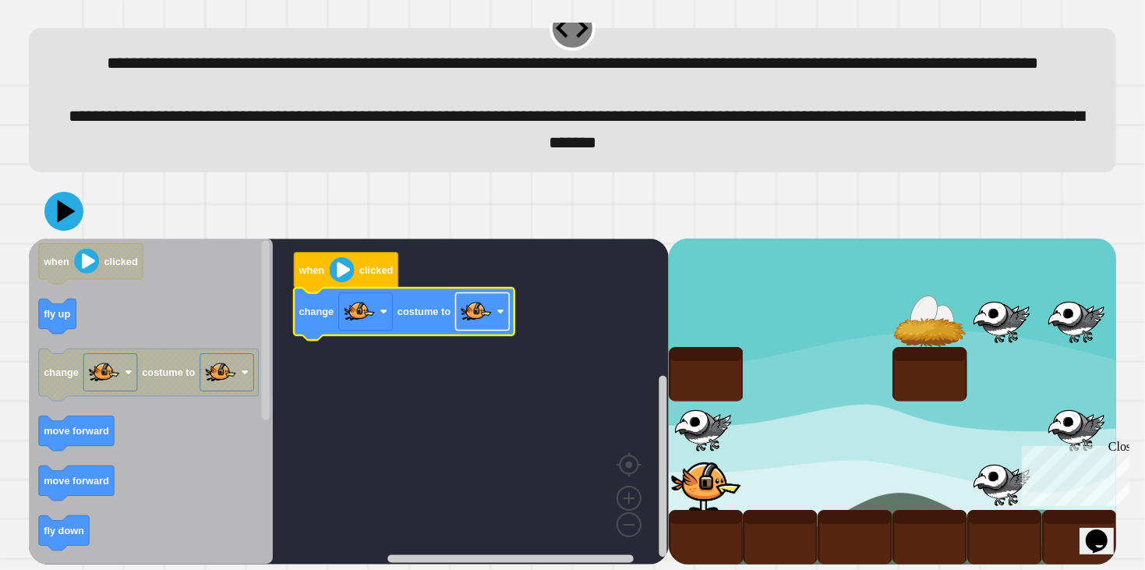
click at [489, 300] on image "Blockly Workspace" at bounding box center [476, 311] width 31 height 31
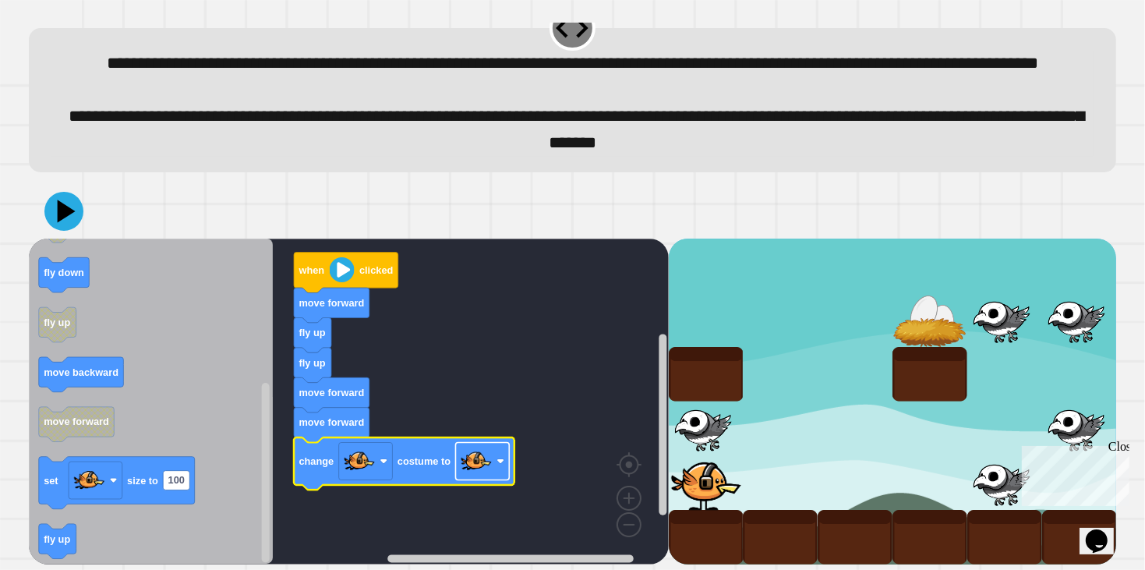
click at [467, 469] on image "Blockly Workspace" at bounding box center [476, 461] width 31 height 31
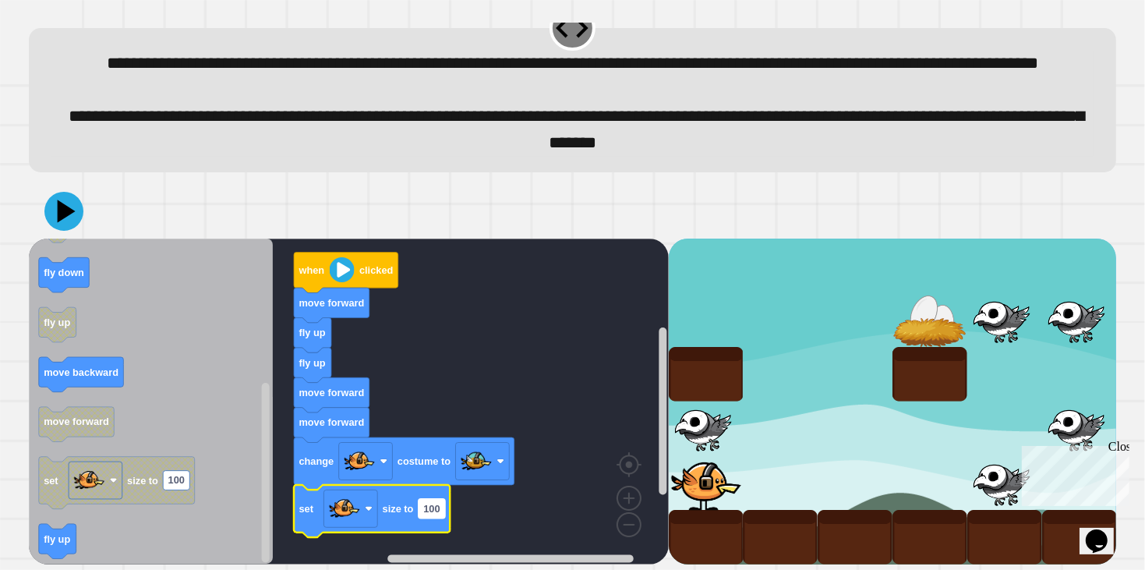
click at [436, 513] on text "100" at bounding box center [431, 509] width 16 height 12
type input "**"
click at [65, 207] on icon at bounding box center [66, 211] width 21 height 27
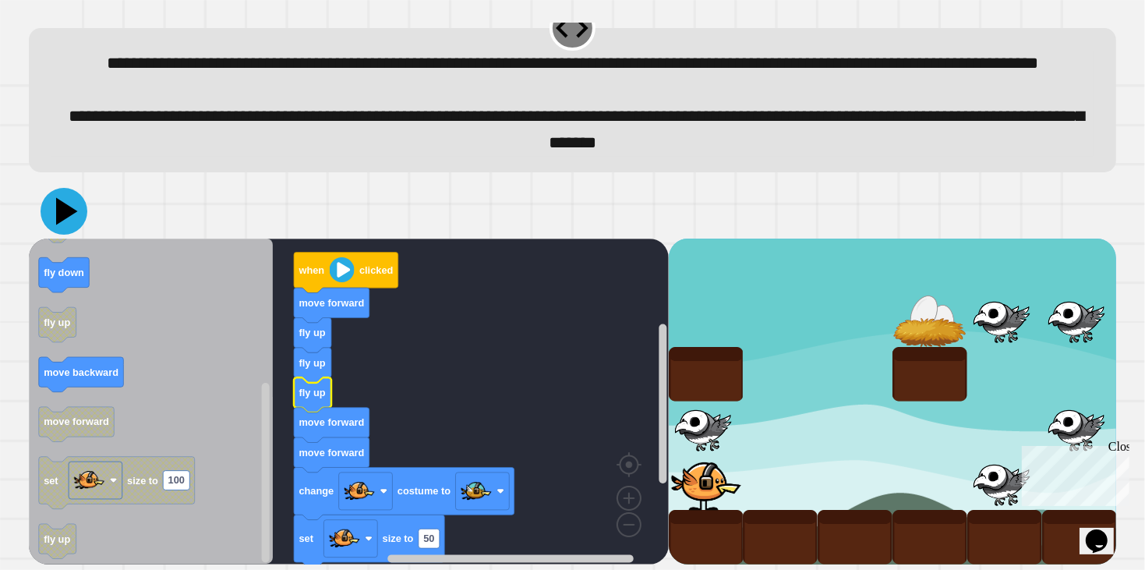
click at [74, 208] on icon at bounding box center [64, 211] width 47 height 47
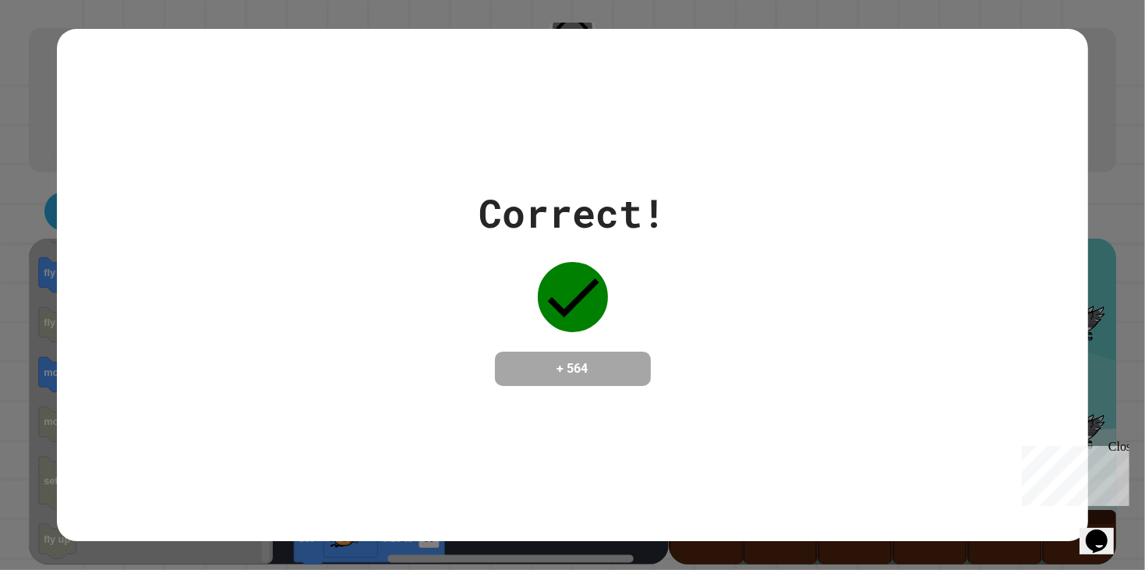
click at [442, 133] on div "Correct! + 564" at bounding box center [572, 285] width 1031 height 513
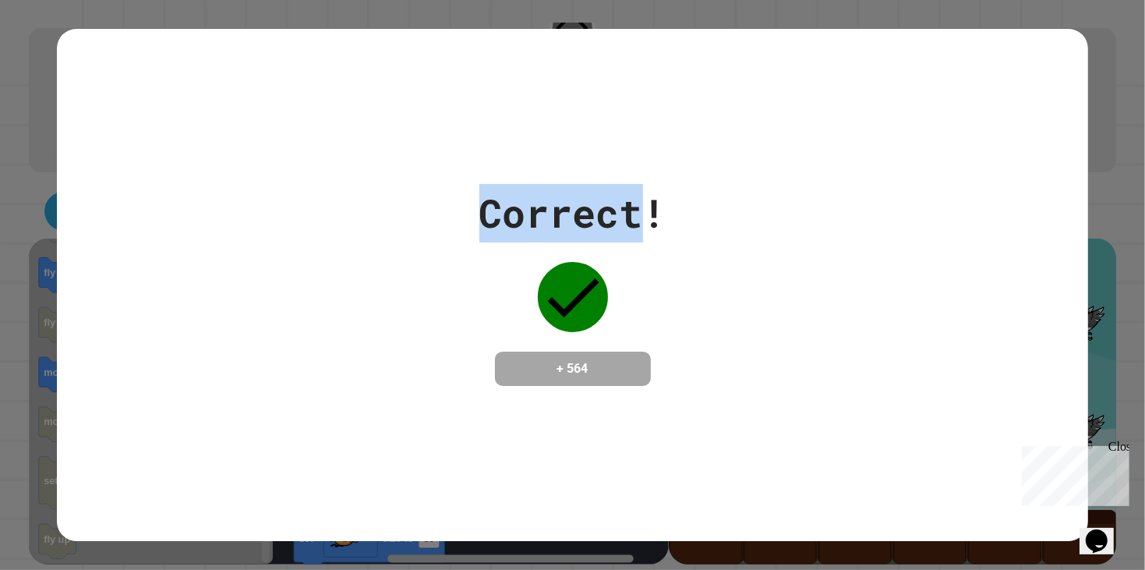
click at [571, 228] on div "Correct!" at bounding box center [572, 213] width 187 height 58
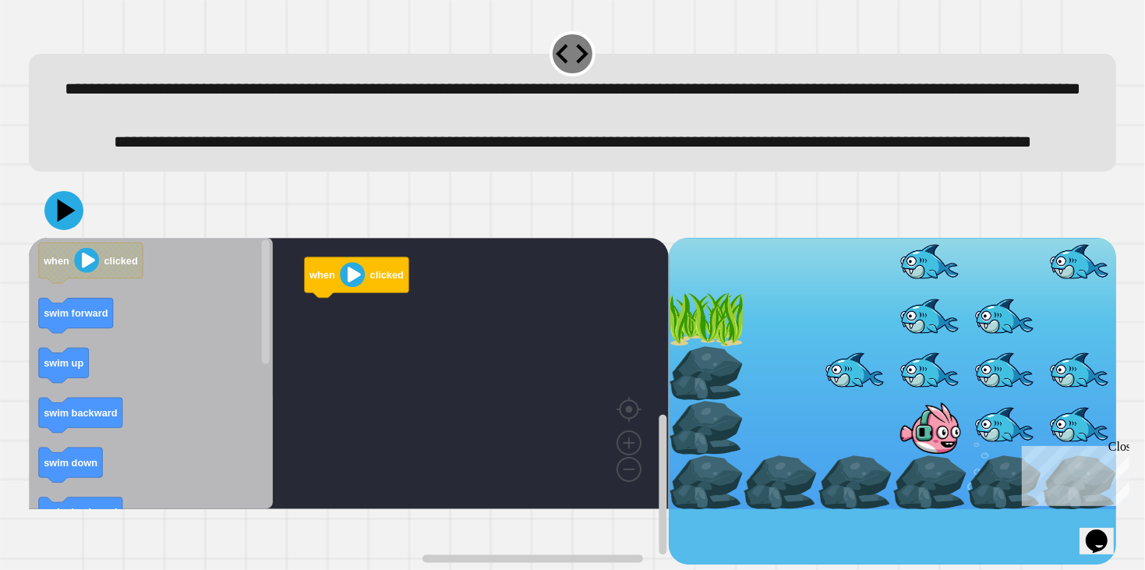
scroll to position [5, 0]
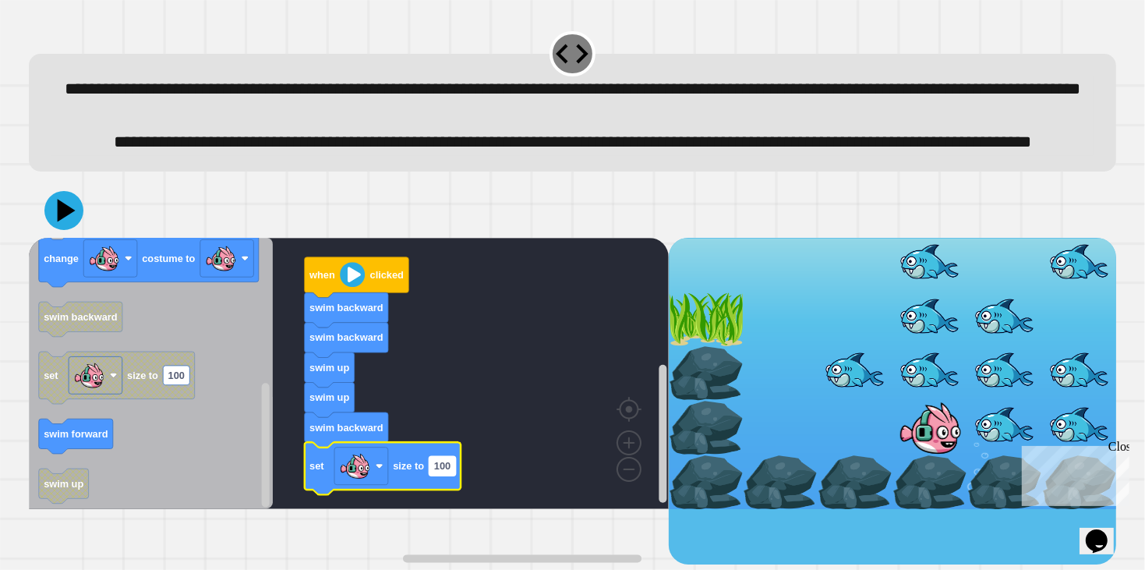
click at [440, 476] on rect "Blockly Workspace" at bounding box center [442, 465] width 27 height 19
type input "**"
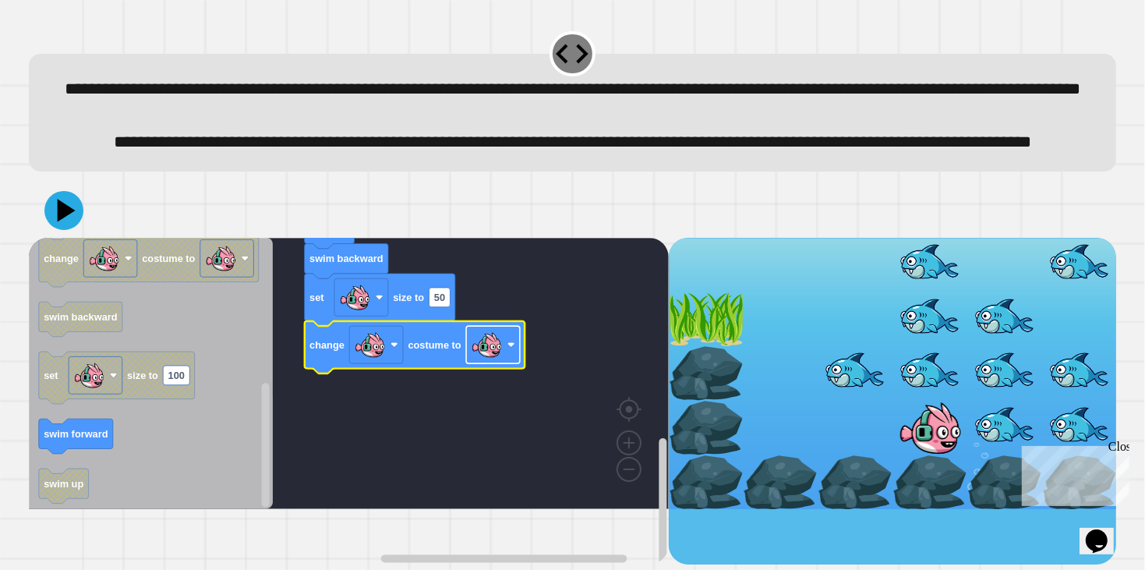
click at [477, 360] on image "Blockly Workspace" at bounding box center [486, 344] width 31 height 31
click at [52, 234] on icon at bounding box center [64, 210] width 47 height 47
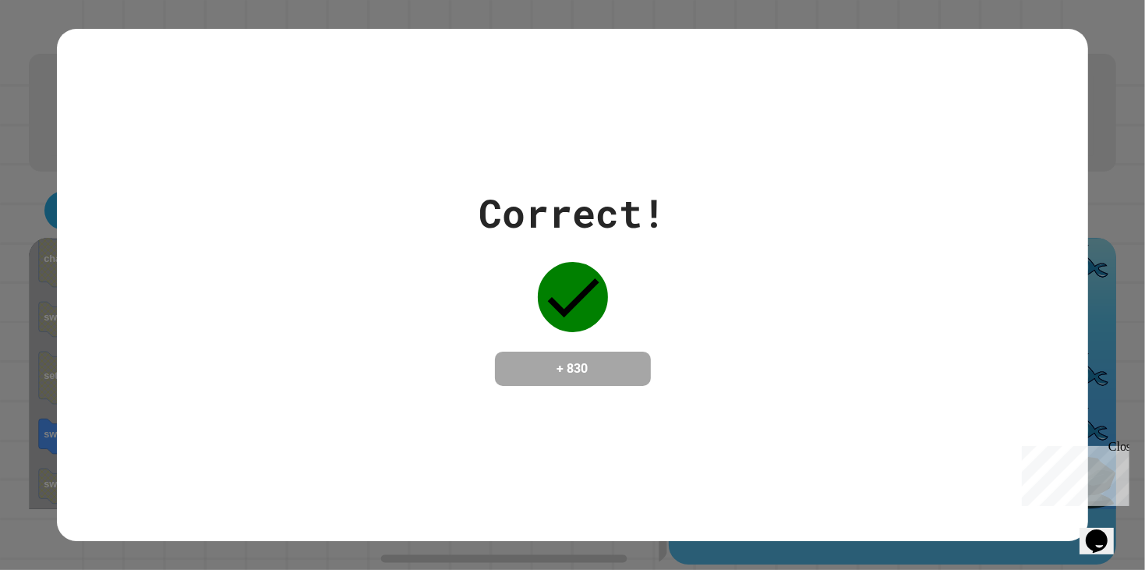
click at [1116, 450] on div "Close" at bounding box center [1117, 448] width 19 height 19
click at [574, 27] on div "Correct! + 830" at bounding box center [572, 285] width 1145 height 570
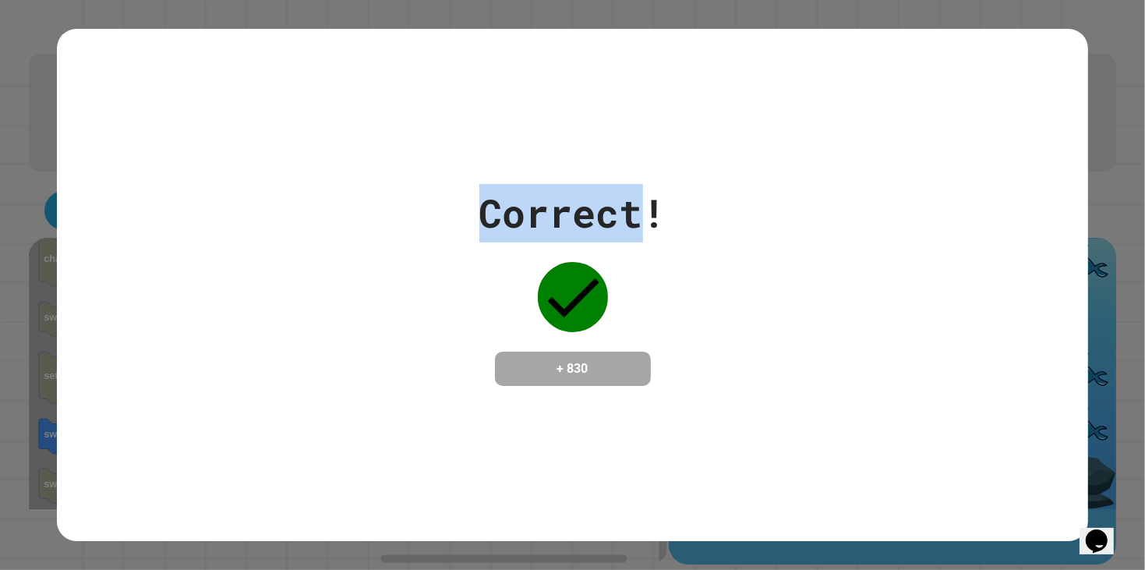
click at [574, 27] on div "Correct! + 830" at bounding box center [572, 285] width 1145 height 570
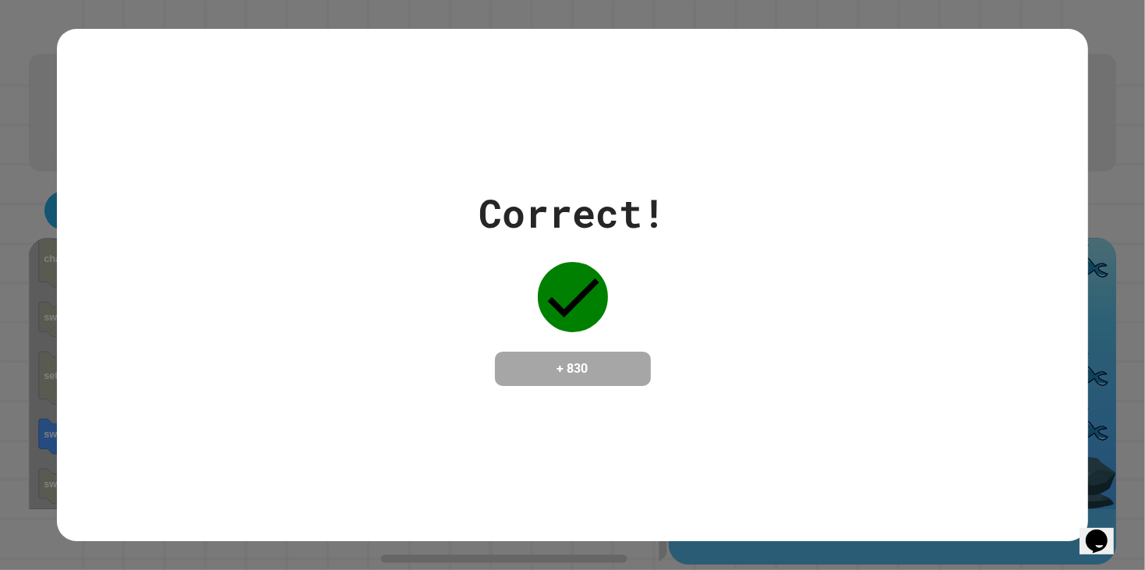
click at [574, 27] on div "Correct! + 830" at bounding box center [572, 285] width 1145 height 570
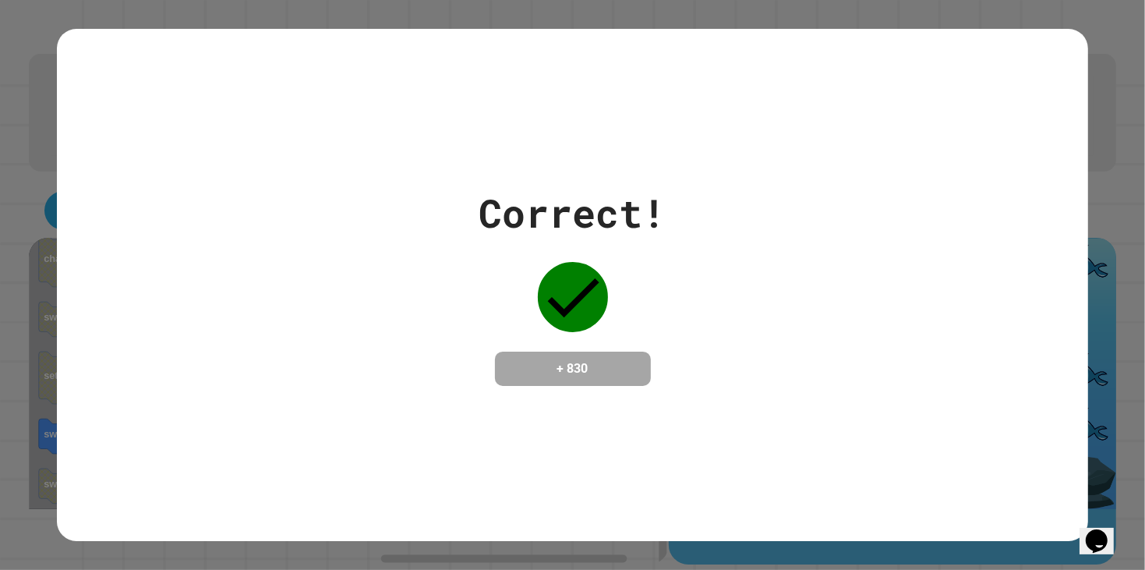
click at [574, 27] on div "Correct! + 830" at bounding box center [572, 285] width 1145 height 570
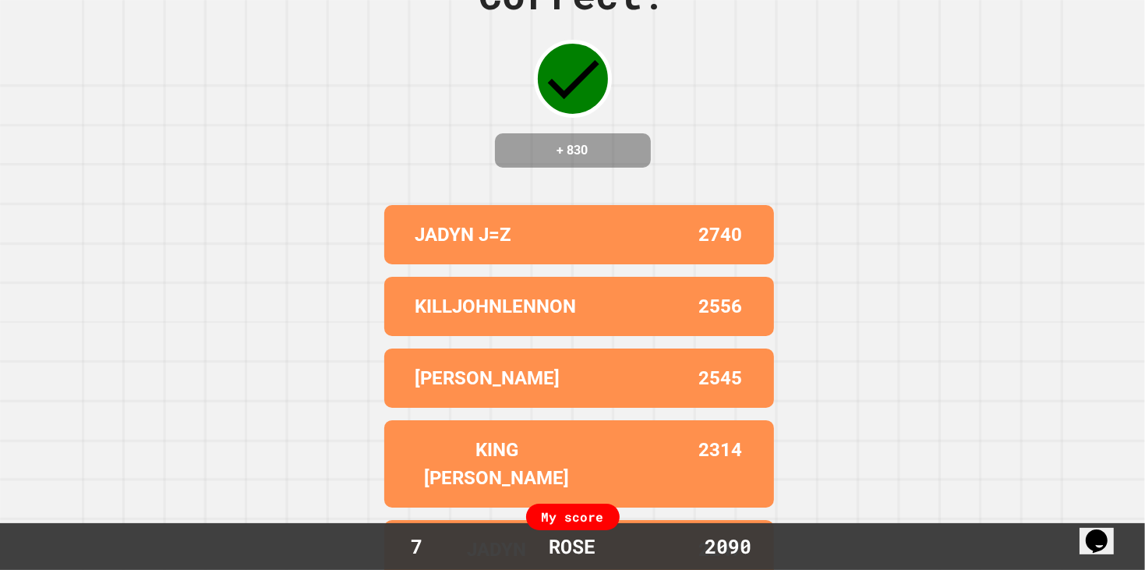
scroll to position [0, 0]
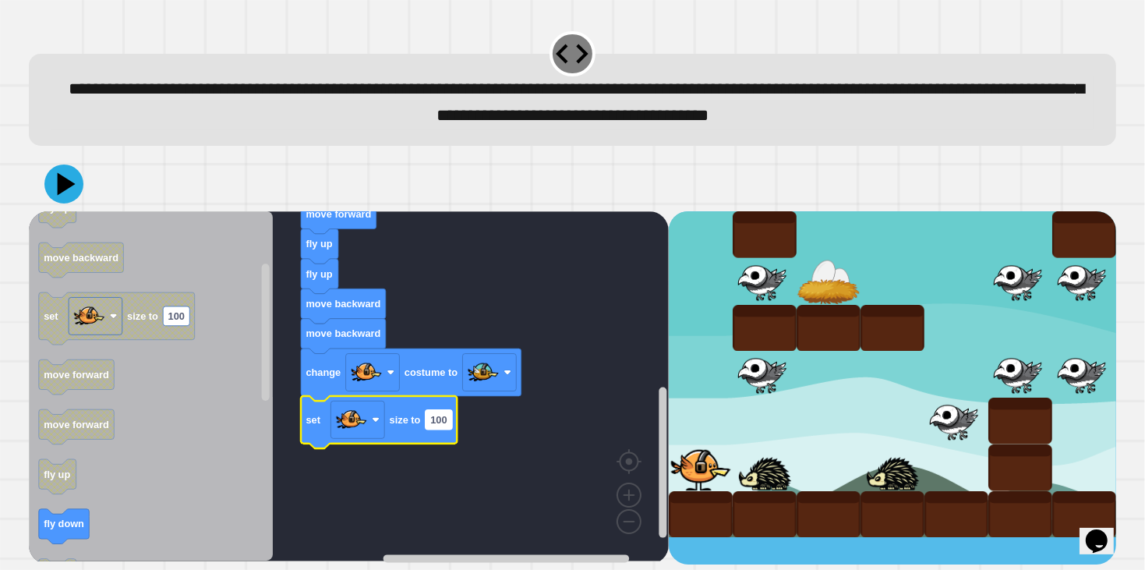
click at [426, 427] on rect "Blockly Workspace" at bounding box center [439, 419] width 27 height 19
type input "**"
click at [63, 189] on icon at bounding box center [66, 184] width 20 height 26
